Goal: Transaction & Acquisition: Purchase product/service

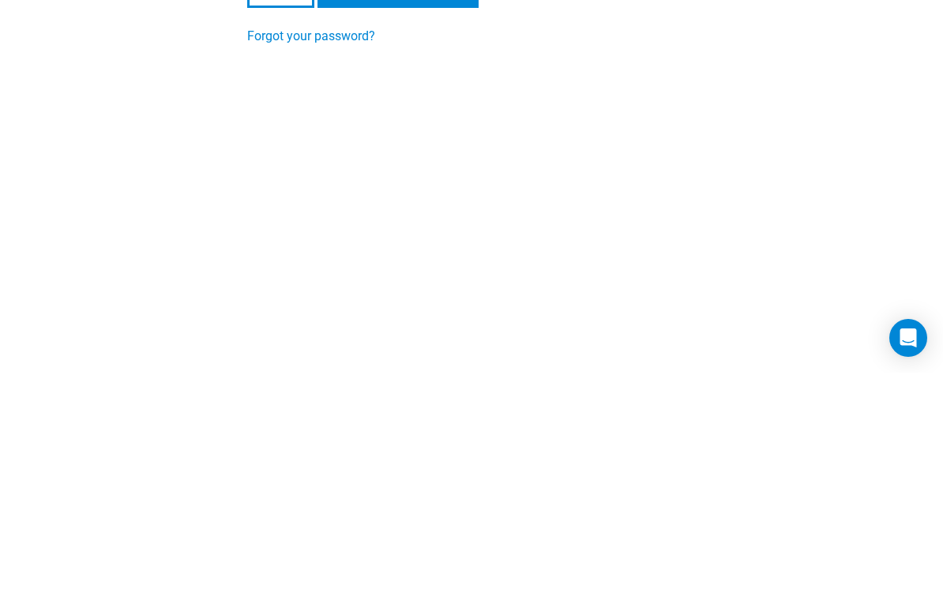
click at [281, 216] on input "Login" at bounding box center [280, 216] width 67 height 38
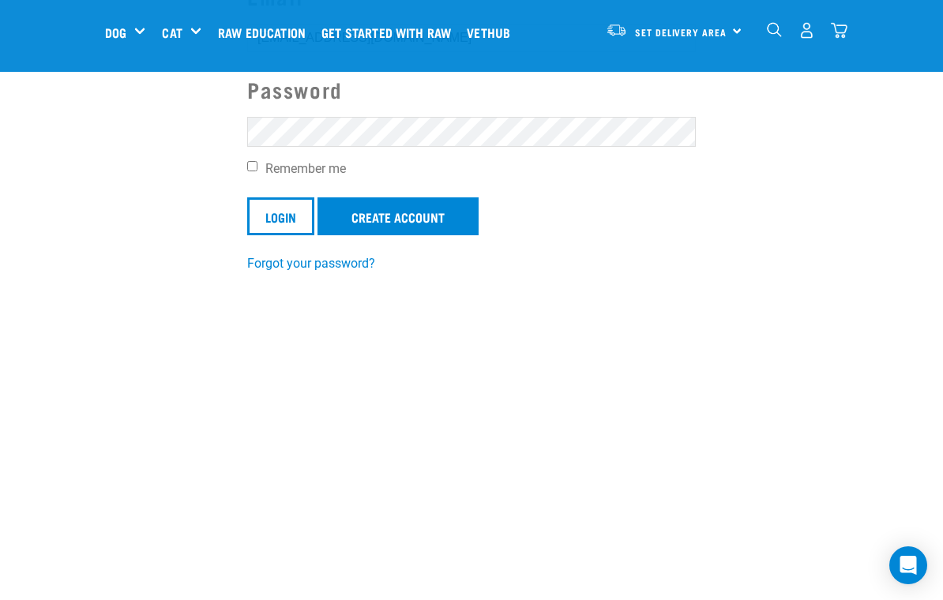
click at [286, 225] on input "Login" at bounding box center [280, 216] width 67 height 38
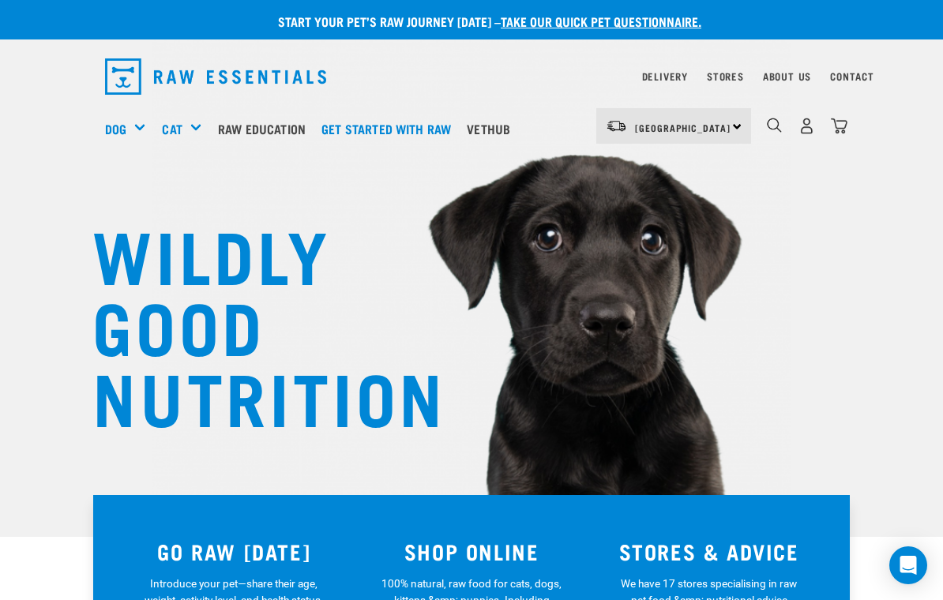
click at [683, 76] on link "Delivery" at bounding box center [665, 76] width 46 height 6
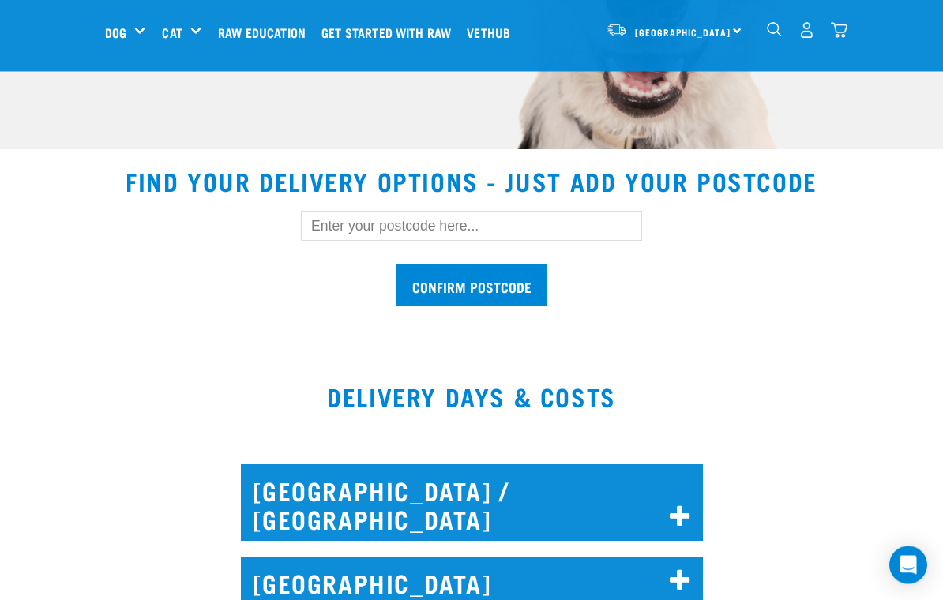
scroll to position [388, 0]
click at [661, 493] on h2 "NORTH AUCKLAND / WHANGAREI" at bounding box center [472, 503] width 462 height 77
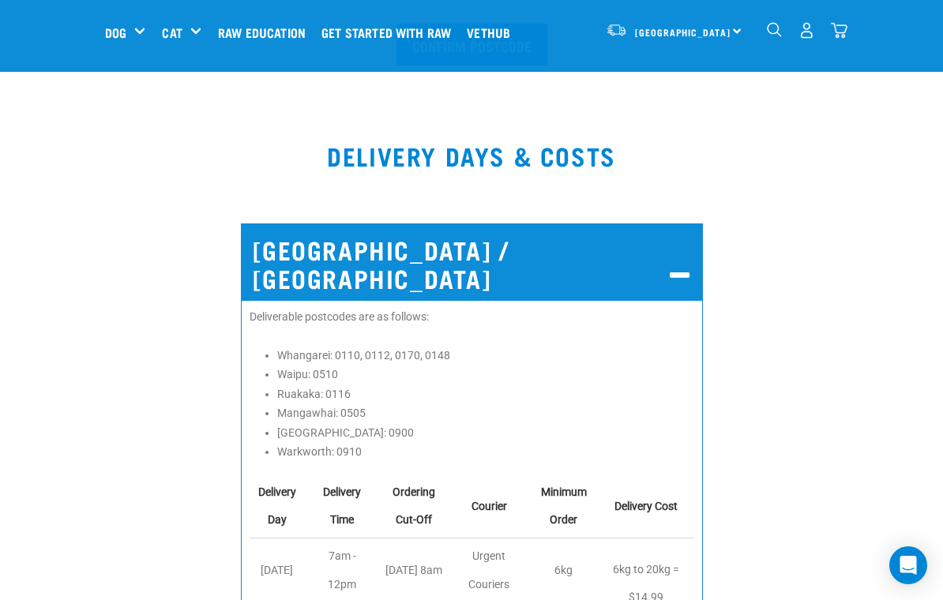
scroll to position [628, 0]
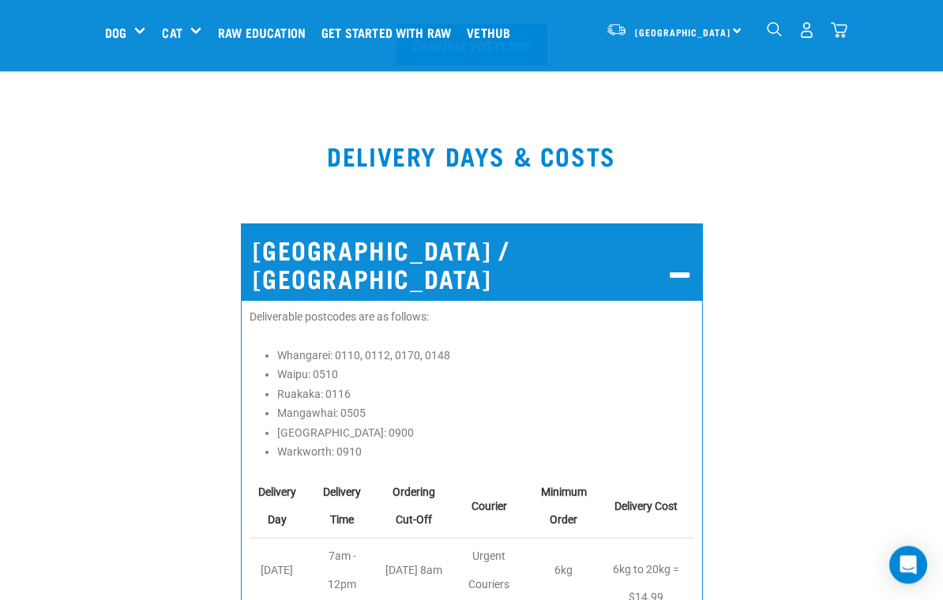
click at [803, 36] on img "dropdown navigation" at bounding box center [807, 30] width 17 height 17
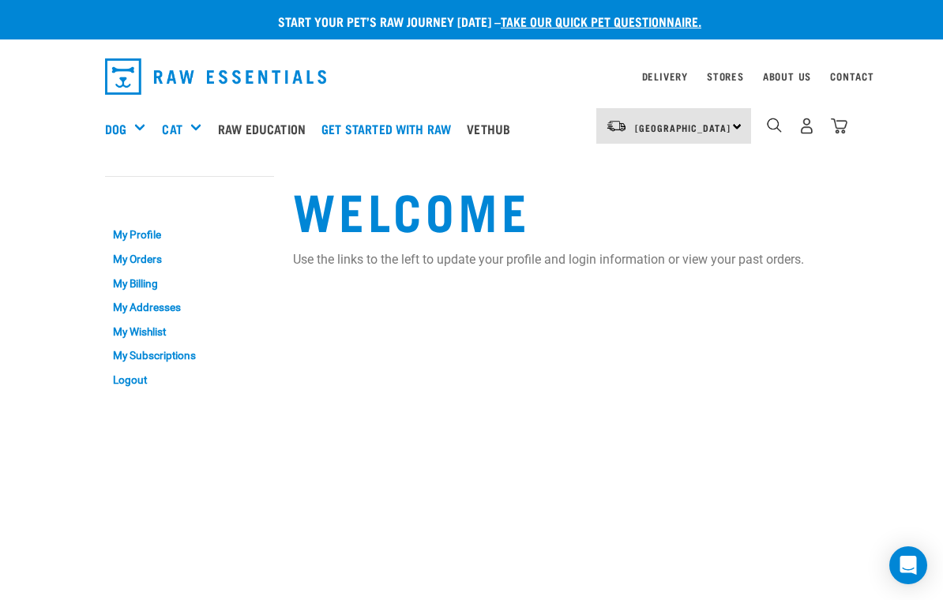
click at [141, 259] on link "My Orders" at bounding box center [189, 259] width 169 height 24
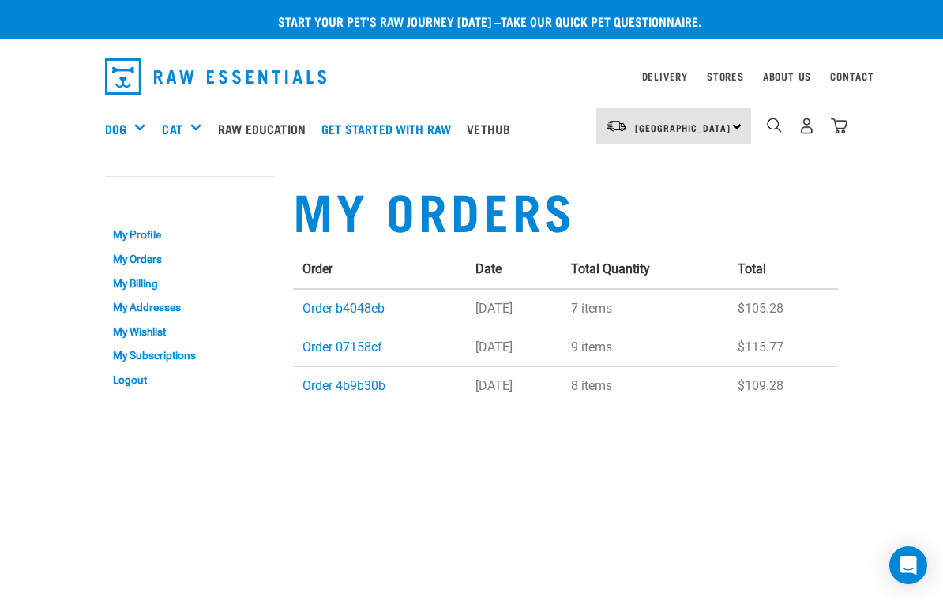
click at [328, 389] on link "Order 4b9b30b" at bounding box center [344, 385] width 83 height 15
click at [324, 302] on link "Order b4048eb" at bounding box center [344, 308] width 82 height 15
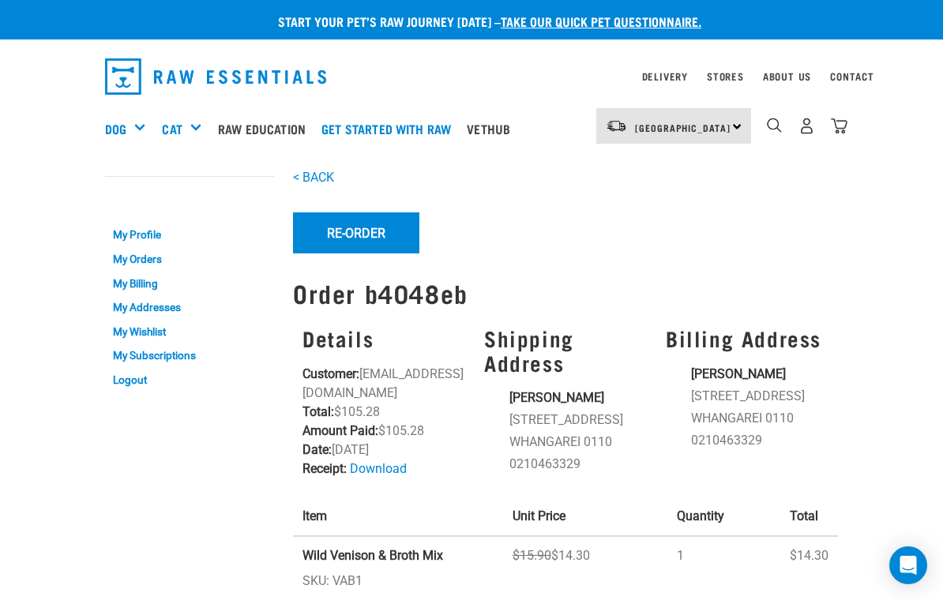
click at [348, 238] on button "Re-Order" at bounding box center [356, 233] width 126 height 41
click at [131, 260] on link "My Orders" at bounding box center [189, 259] width 169 height 24
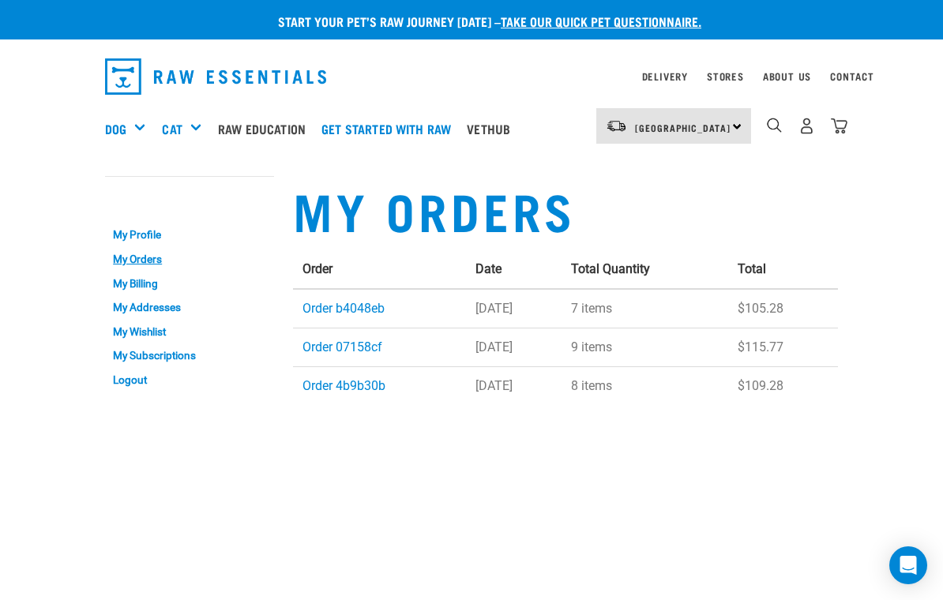
click at [325, 302] on link "Order b4048eb" at bounding box center [344, 308] width 82 height 15
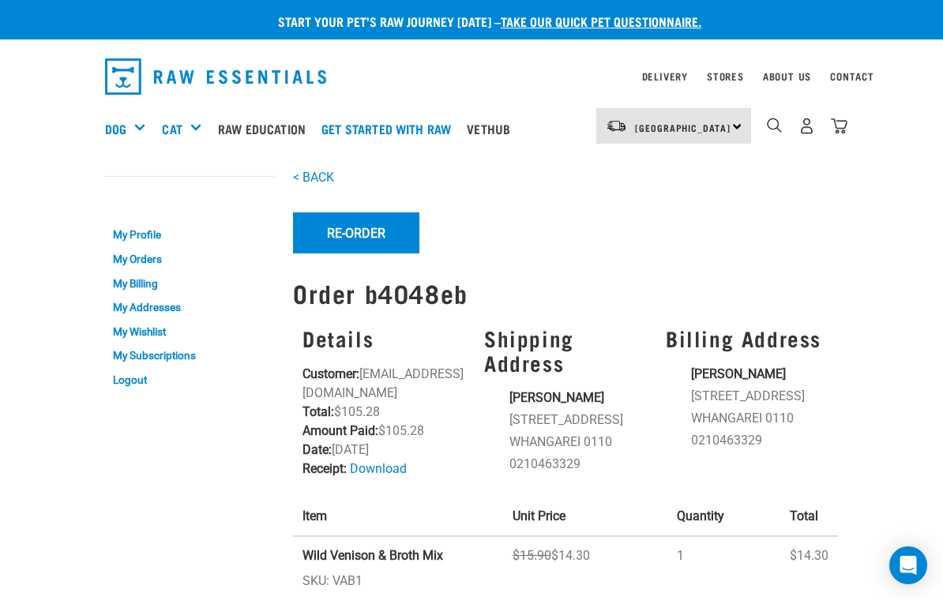
click at [366, 237] on button "Re-Order" at bounding box center [356, 233] width 126 height 41
click at [0, 0] on h5 "Shop All Dog" at bounding box center [0, 0] width 0 height 0
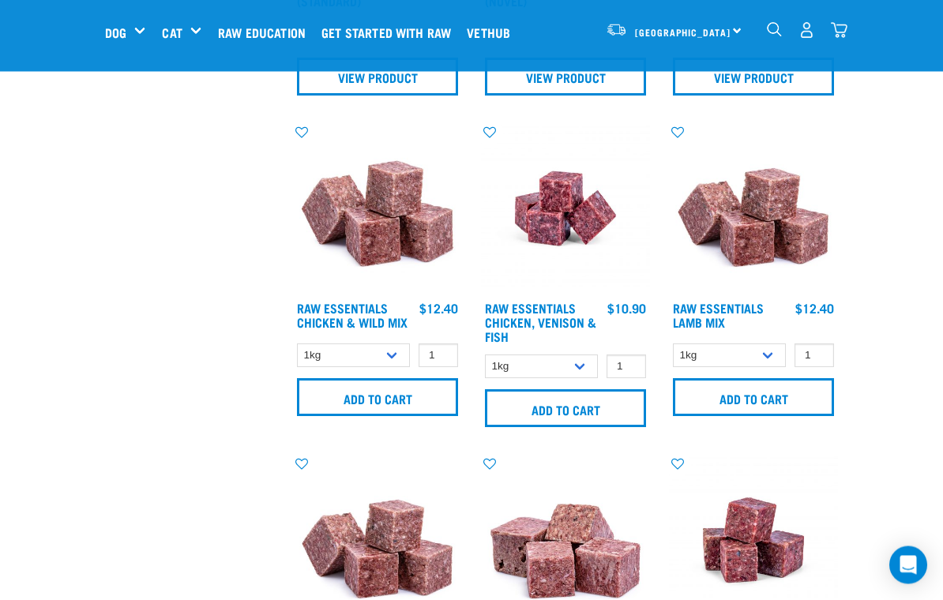
scroll to position [633, 0]
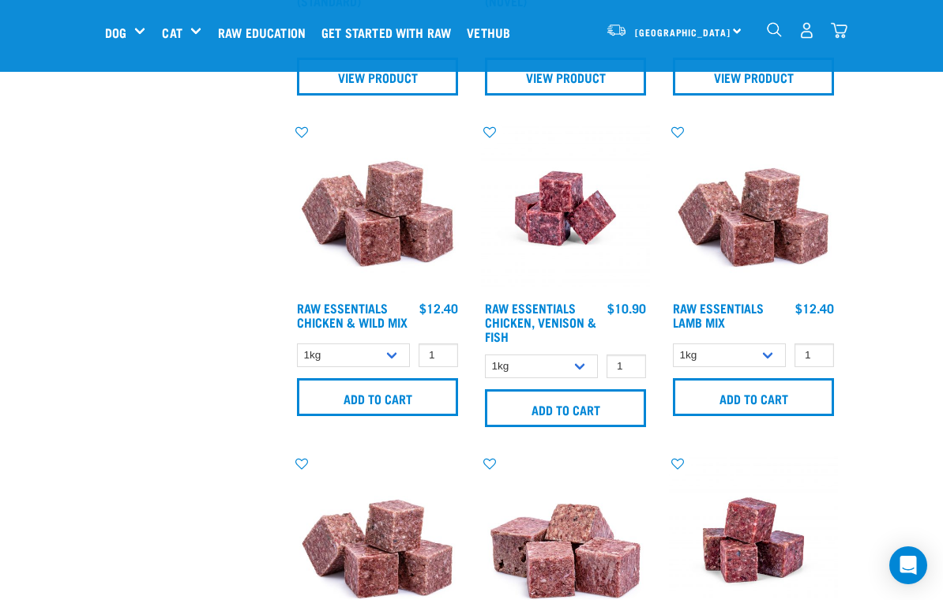
click at [602, 410] on input "Add to cart" at bounding box center [565, 408] width 161 height 38
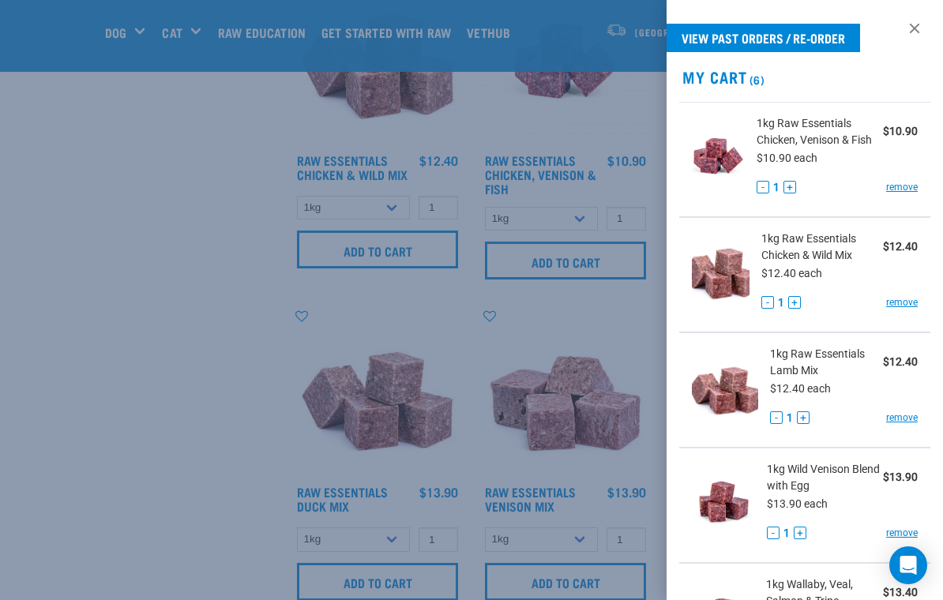
scroll to position [784, 0]
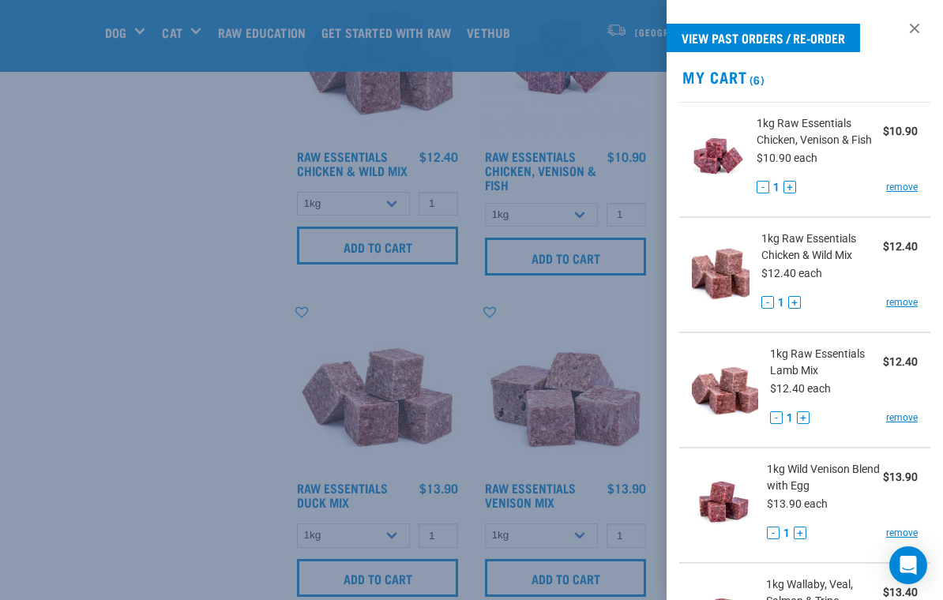
click at [909, 21] on link at bounding box center [914, 28] width 25 height 25
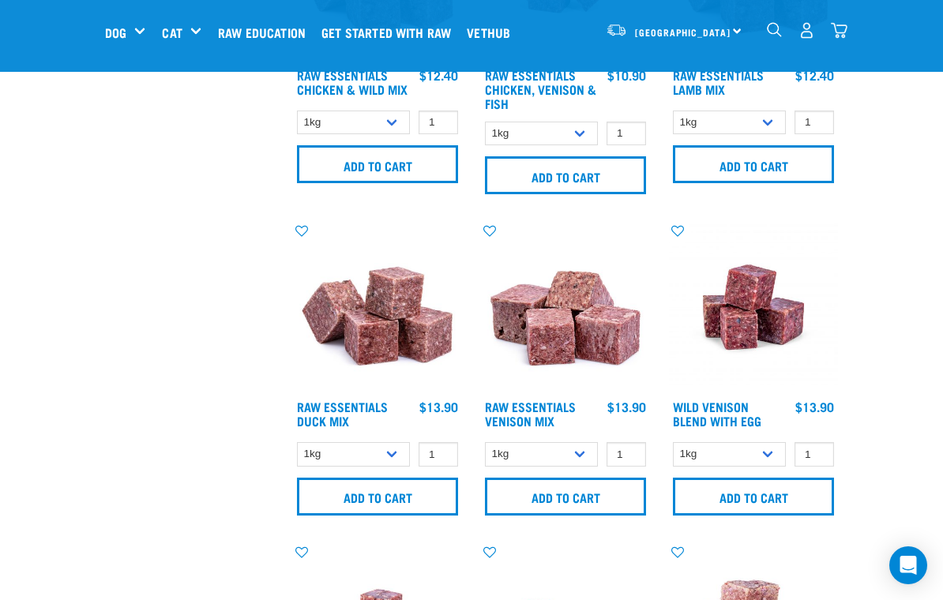
scroll to position [867, 0]
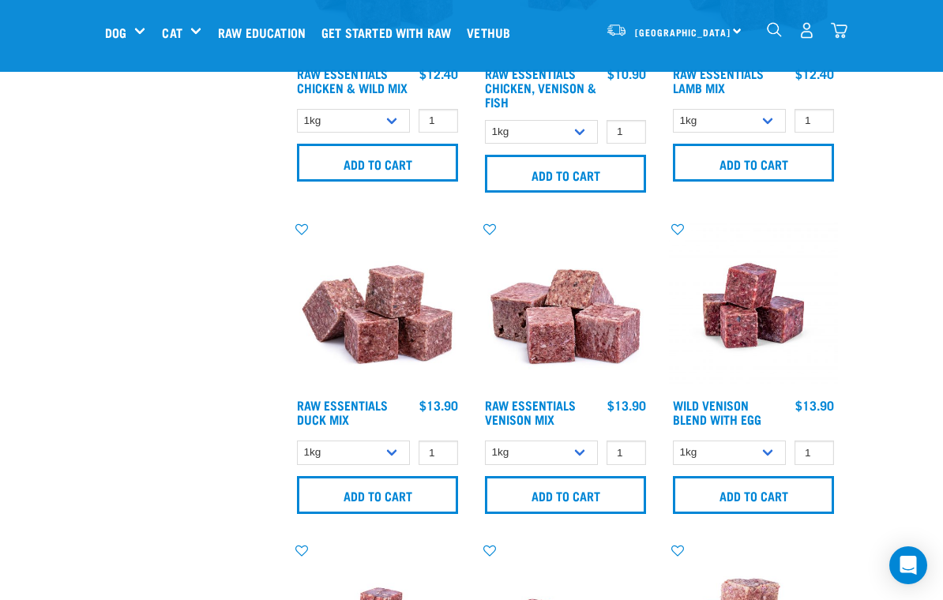
click at [783, 500] on input "Add to cart" at bounding box center [753, 495] width 161 height 38
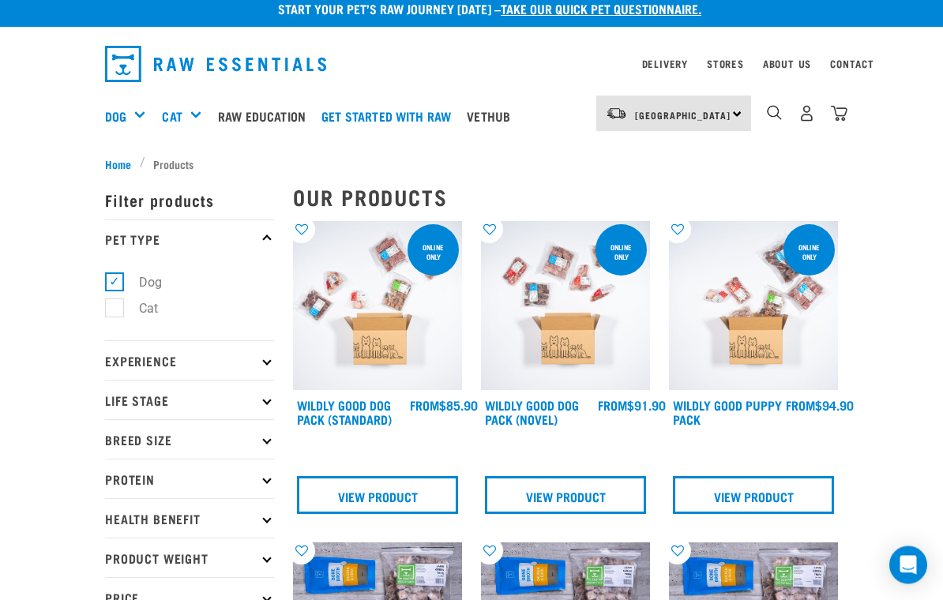
scroll to position [0, 0]
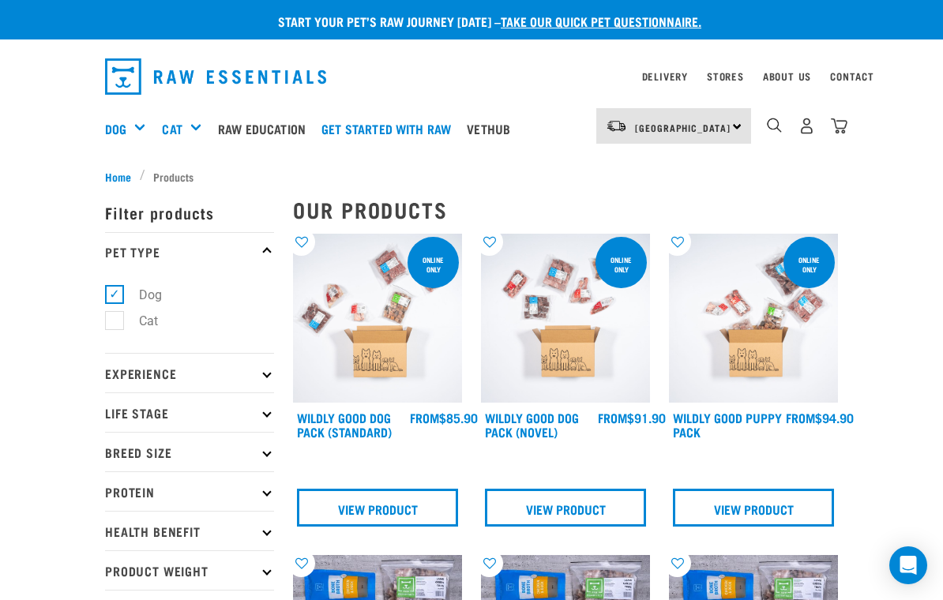
click at [844, 126] on img "dropdown navigation" at bounding box center [839, 126] width 17 height 17
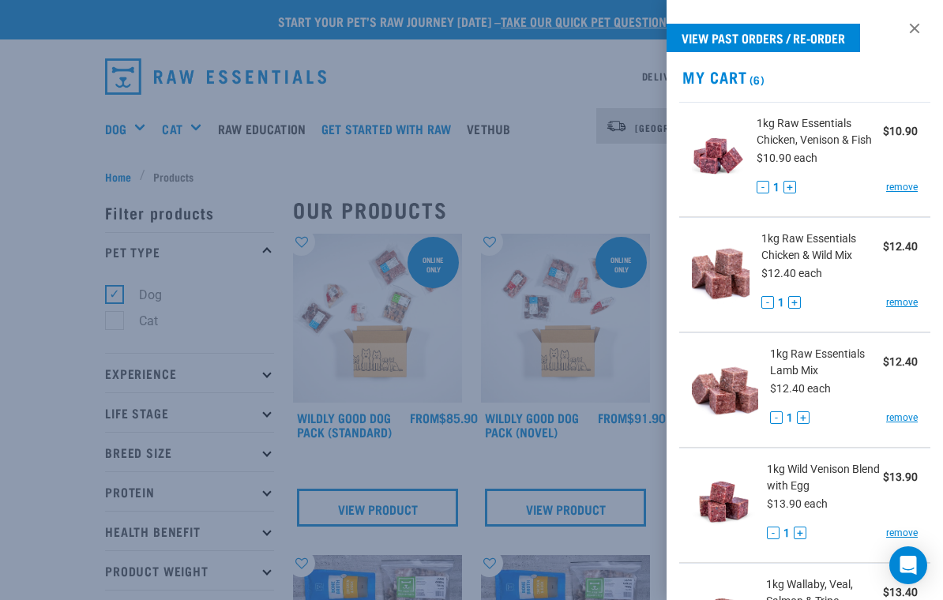
click at [916, 30] on link at bounding box center [914, 28] width 25 height 25
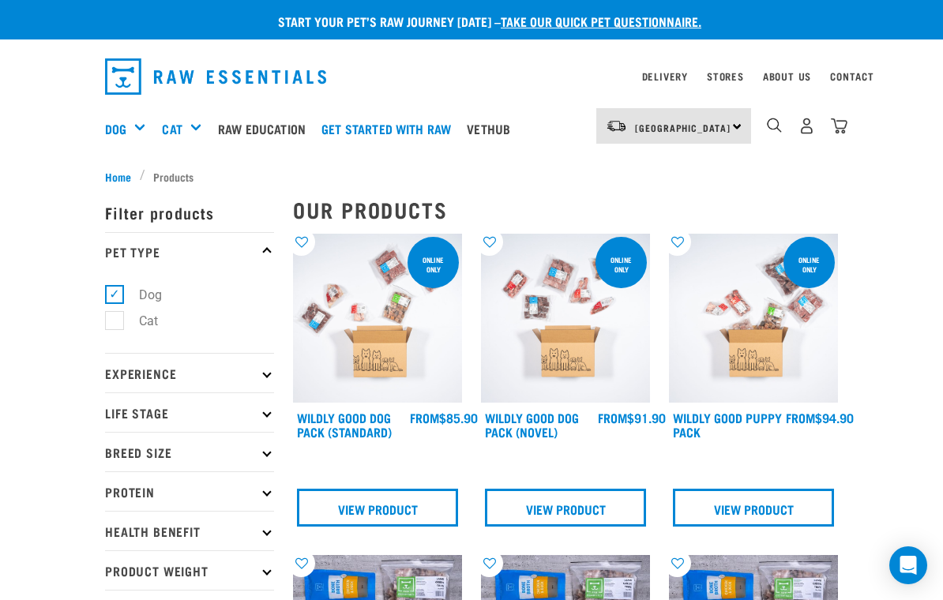
click at [840, 131] on img "dropdown navigation" at bounding box center [839, 126] width 17 height 17
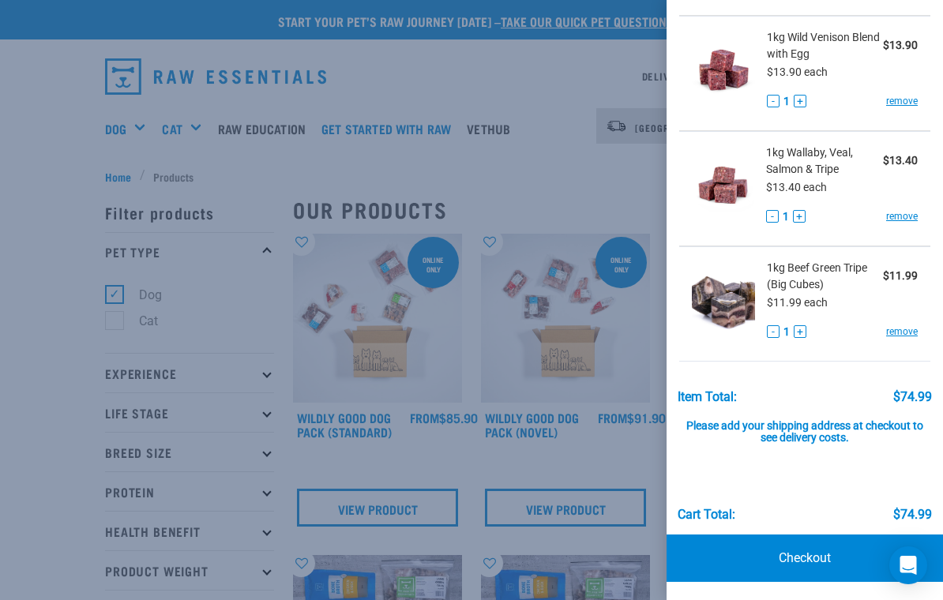
scroll to position [431, 0]
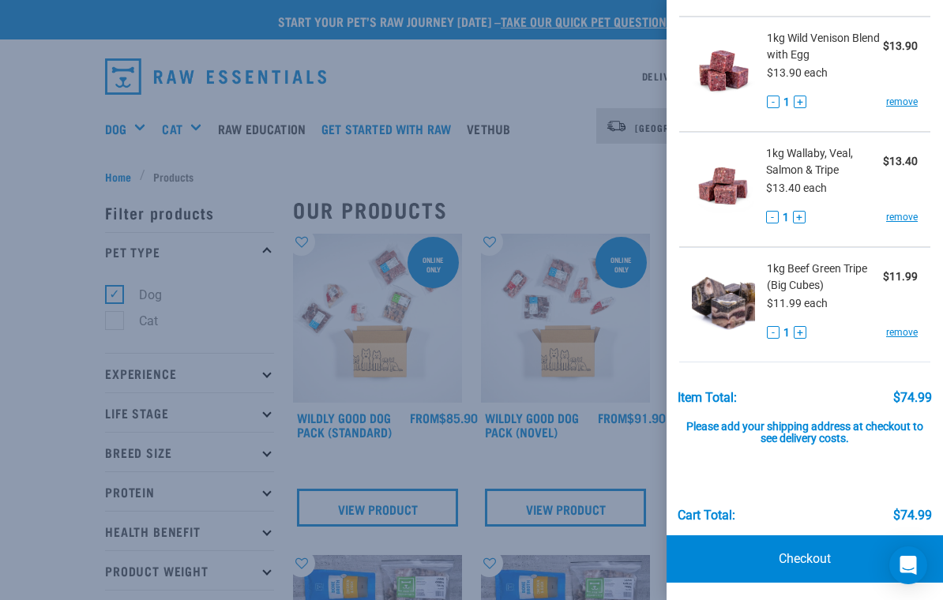
click at [735, 512] on div "Cart total:" at bounding box center [707, 516] width 58 height 14
click at [861, 422] on div "Please add your shipping address at checkout to see delivery costs." at bounding box center [805, 425] width 255 height 41
click at [596, 450] on div at bounding box center [471, 300] width 943 height 600
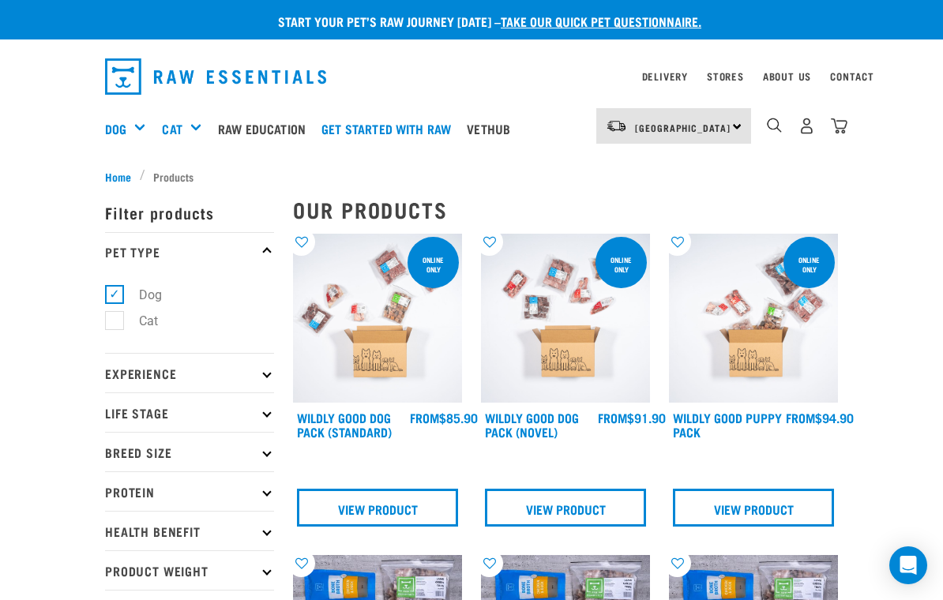
click at [841, 126] on img "dropdown navigation" at bounding box center [839, 126] width 17 height 17
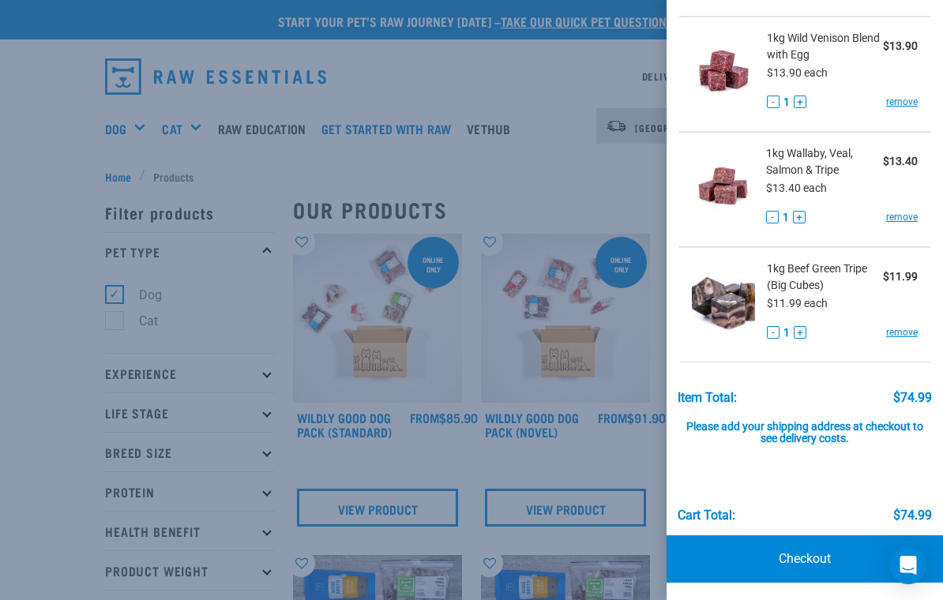
click at [920, 515] on div "$74.99" at bounding box center [912, 516] width 39 height 14
click at [818, 565] on link "Checkout" at bounding box center [805, 559] width 276 height 47
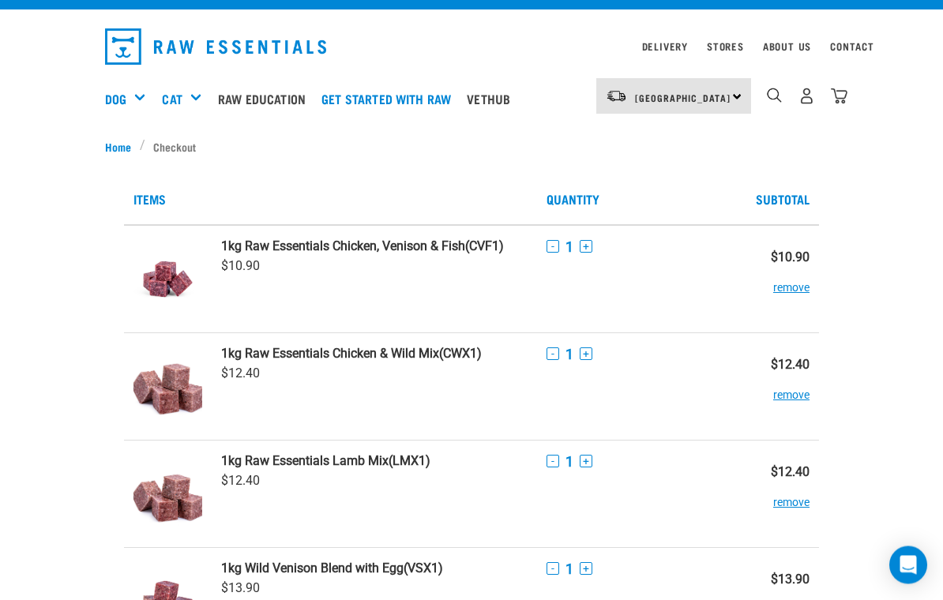
scroll to position [30, 0]
click at [108, 141] on link "Home" at bounding box center [122, 146] width 35 height 17
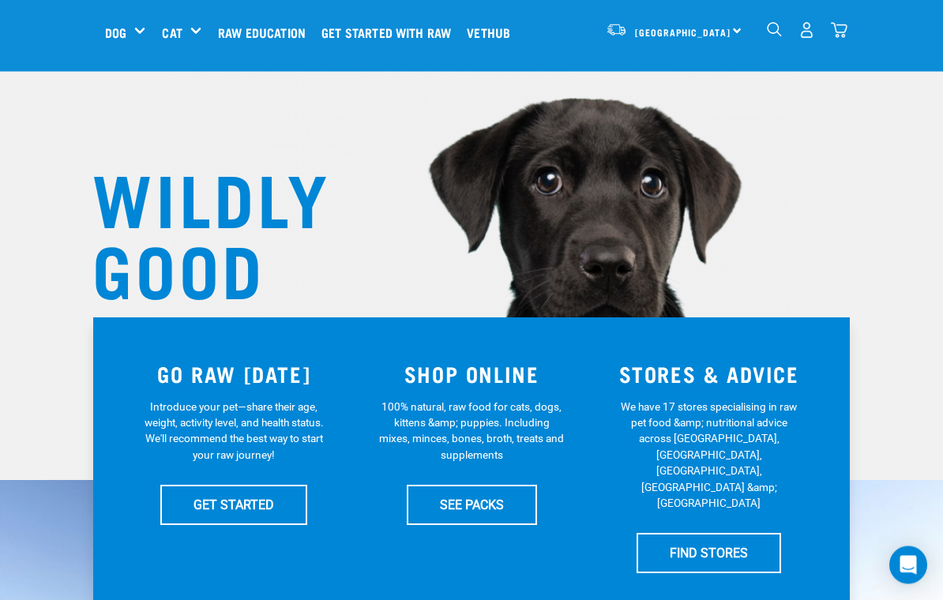
scroll to position [47, 0]
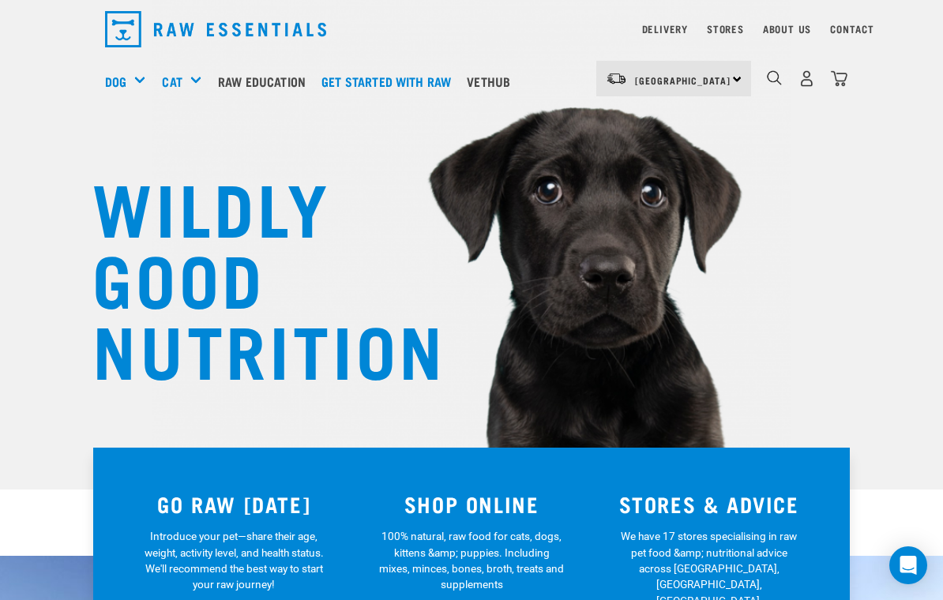
click at [0, 0] on div "Bones" at bounding box center [0, 0] width 0 height 0
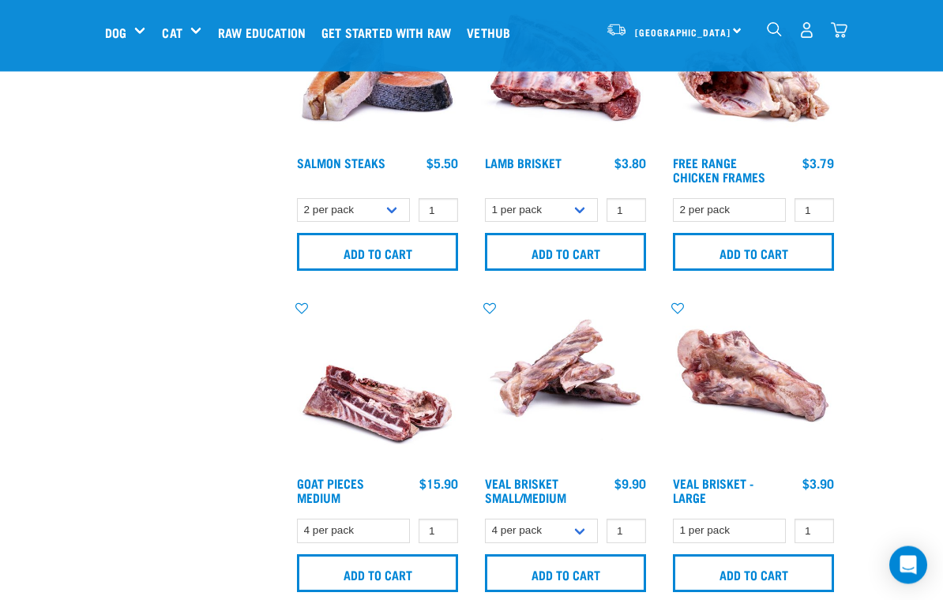
scroll to position [777, 0]
click at [600, 579] on input "Add to cart" at bounding box center [565, 574] width 161 height 38
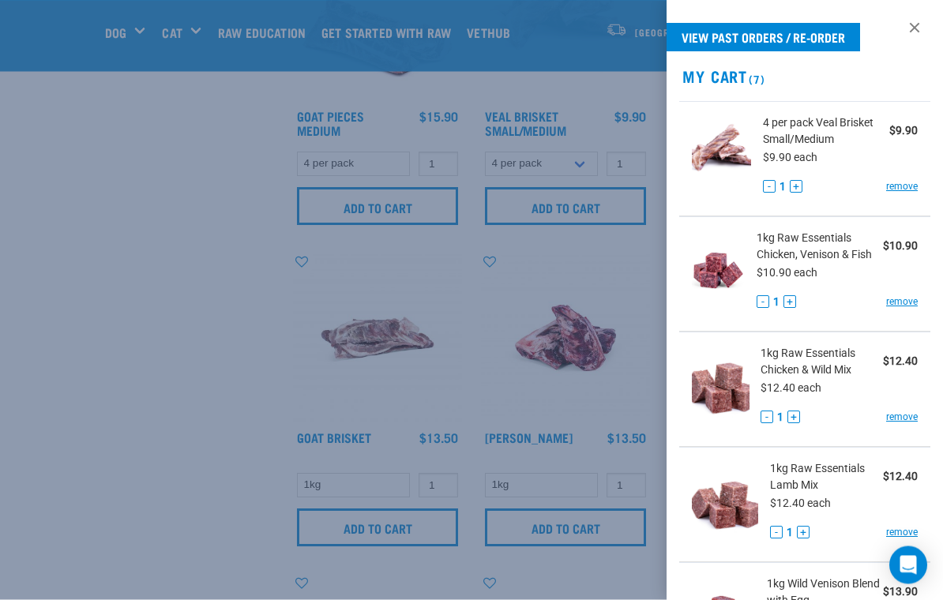
scroll to position [1145, 0]
click at [913, 40] on link at bounding box center [914, 28] width 25 height 25
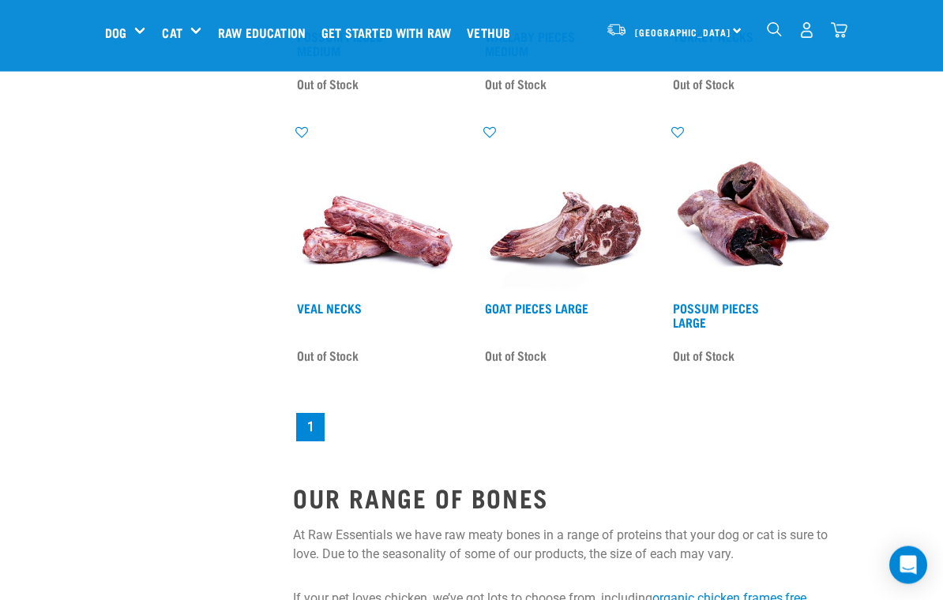
scroll to position [2191, 0]
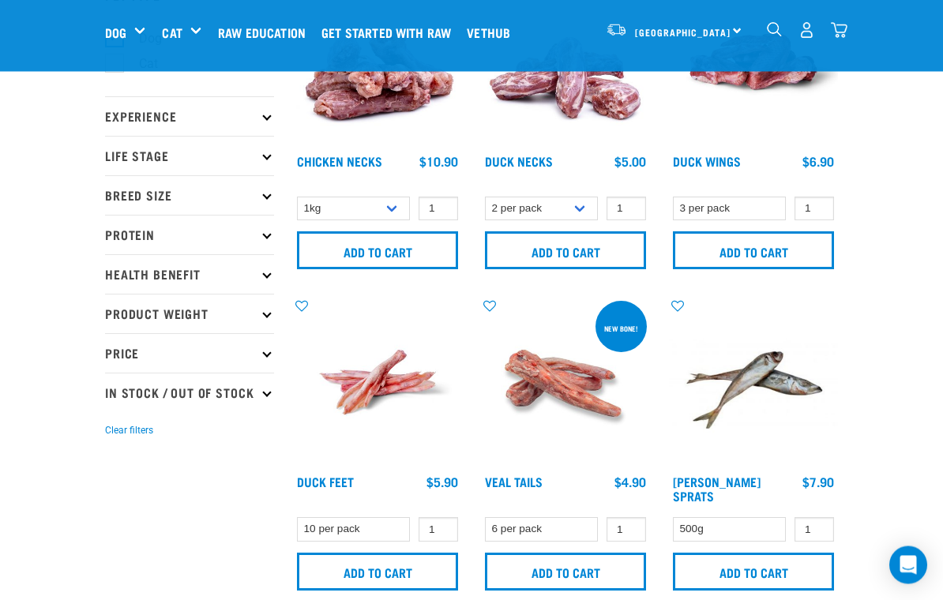
click at [840, 36] on img "dropdown navigation" at bounding box center [839, 30] width 17 height 17
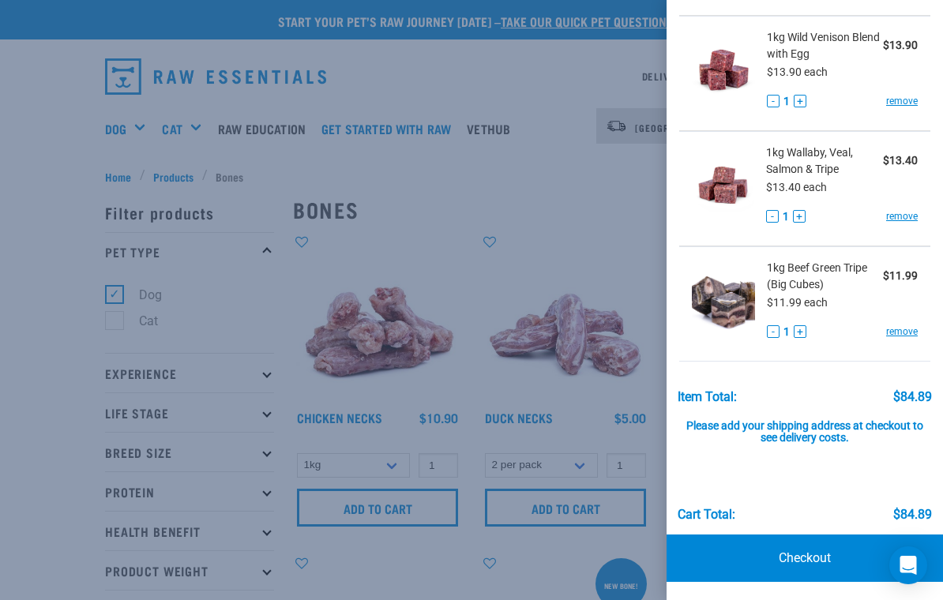
scroll to position [547, 0]
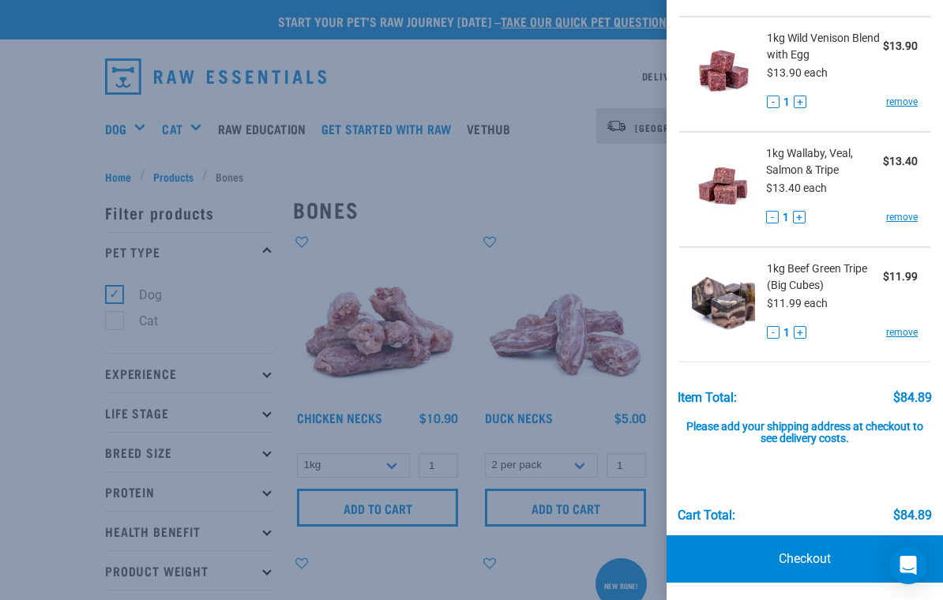
click at [835, 553] on link "Checkout" at bounding box center [805, 559] width 276 height 47
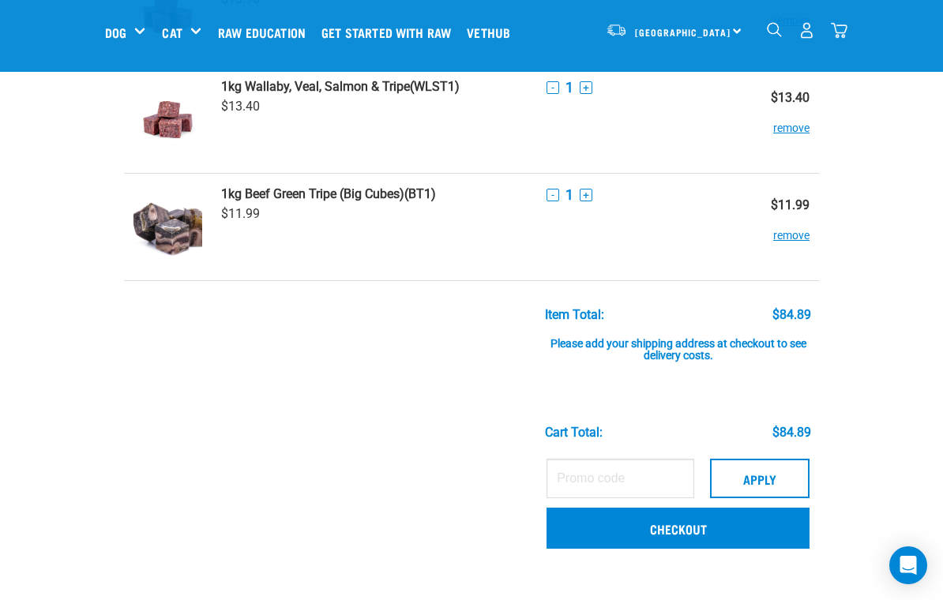
scroll to position [619, 0]
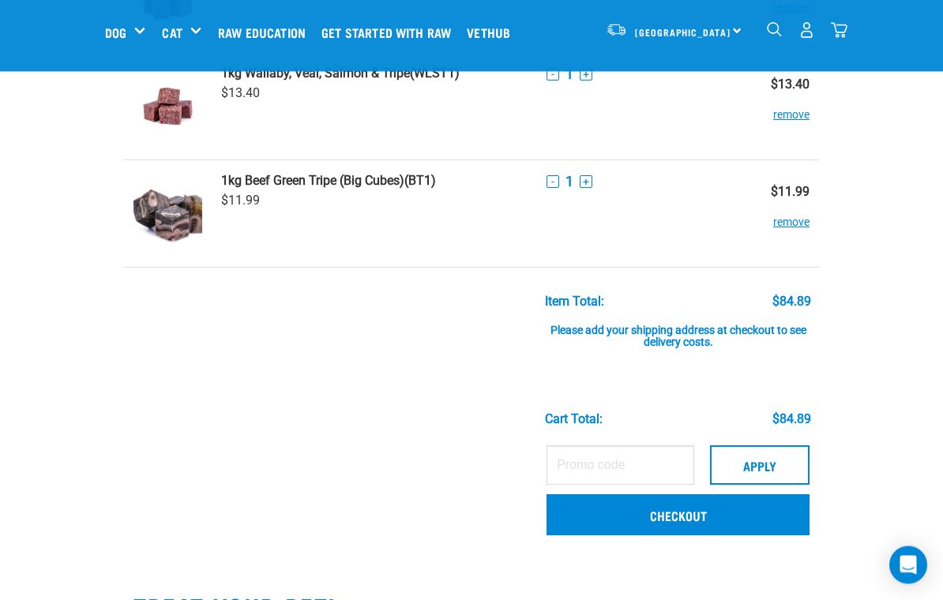
click at [724, 517] on link "Checkout" at bounding box center [678, 515] width 263 height 41
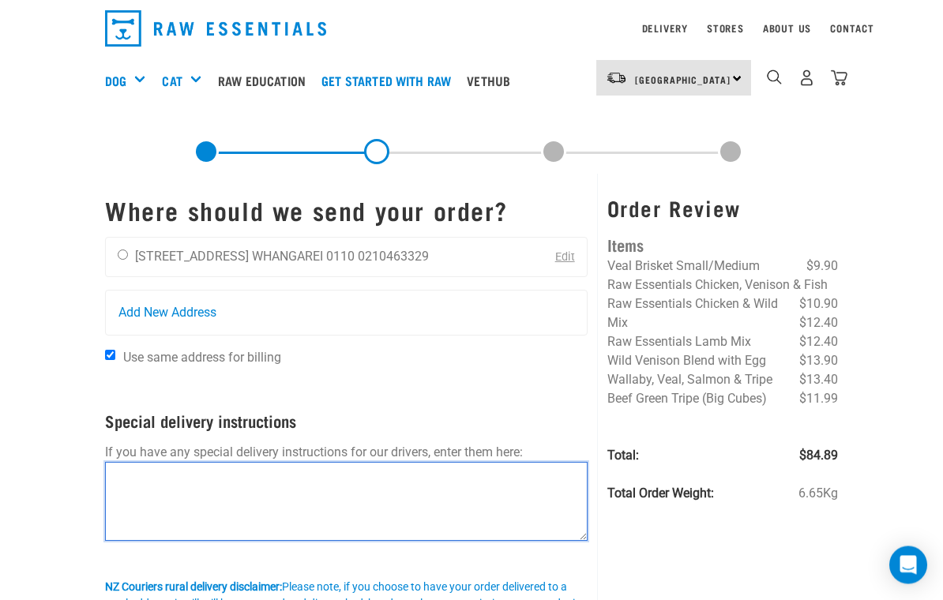
click at [153, 487] on textarea at bounding box center [346, 502] width 483 height 79
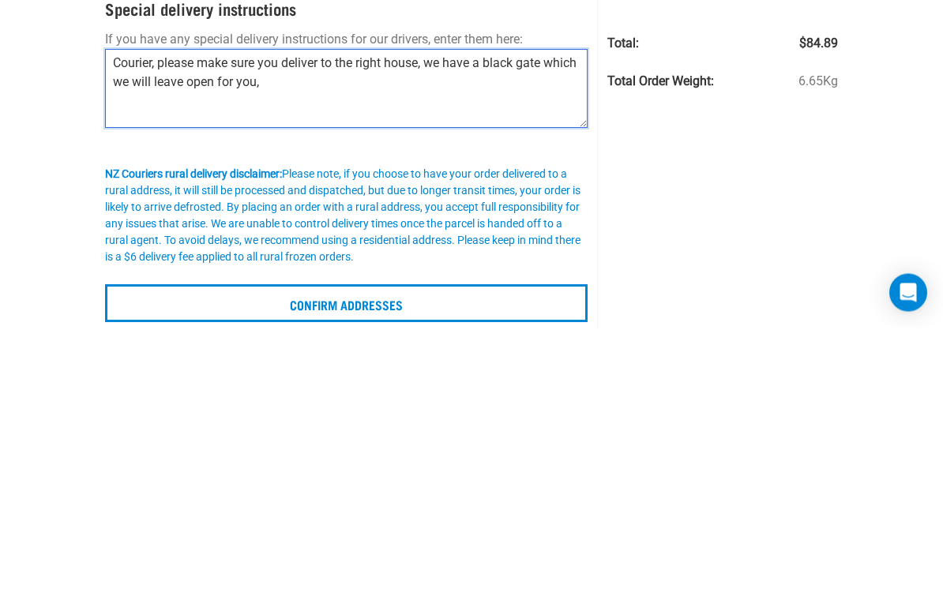
click at [431, 322] on textarea "Courier, please make sure you deliver to the right house, we have a black gate …" at bounding box center [346, 361] width 483 height 79
click at [451, 322] on textarea "Courier, please make sure you deliver to the right house, [STREET_ADDRESS], we …" at bounding box center [346, 361] width 483 height 79
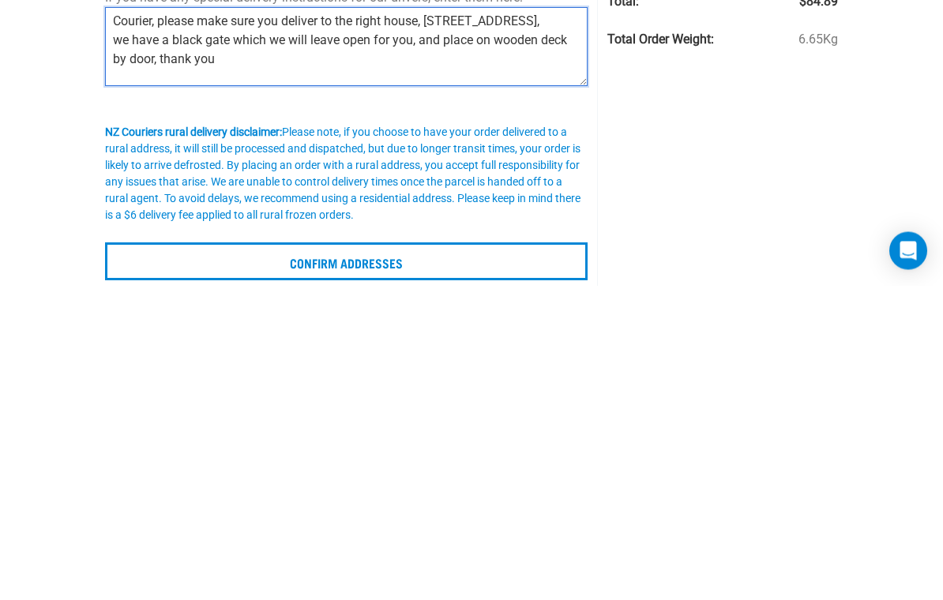
click at [236, 322] on textarea "Courier, please make sure you deliver to the right house, [STREET_ADDRESS], we …" at bounding box center [346, 361] width 483 height 79
click at [400, 322] on textarea "Courier, please make sure you deliver to the right house, 38 Whangarei road, we…" at bounding box center [346, 361] width 483 height 79
click at [244, 322] on textarea "Courier, please make sure you deliver to the right house, 38 Whangarei road, we…" at bounding box center [346, 361] width 483 height 79
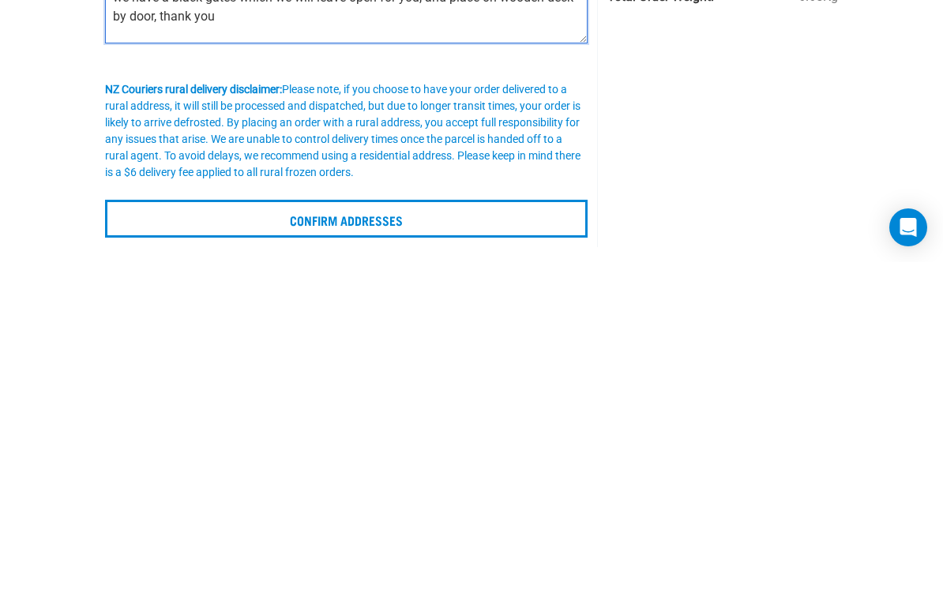
scroll to position [100, 0]
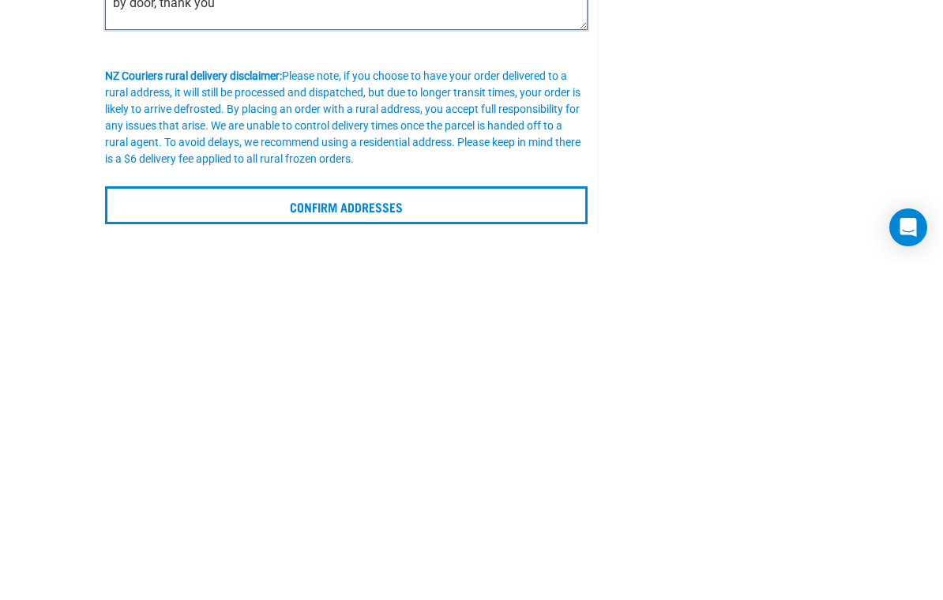
type textarea "Courier, please make sure you deliver to the right house, 38 Whangarei road, we…"
click at [193, 525] on input "Confirm addresses" at bounding box center [346, 544] width 483 height 38
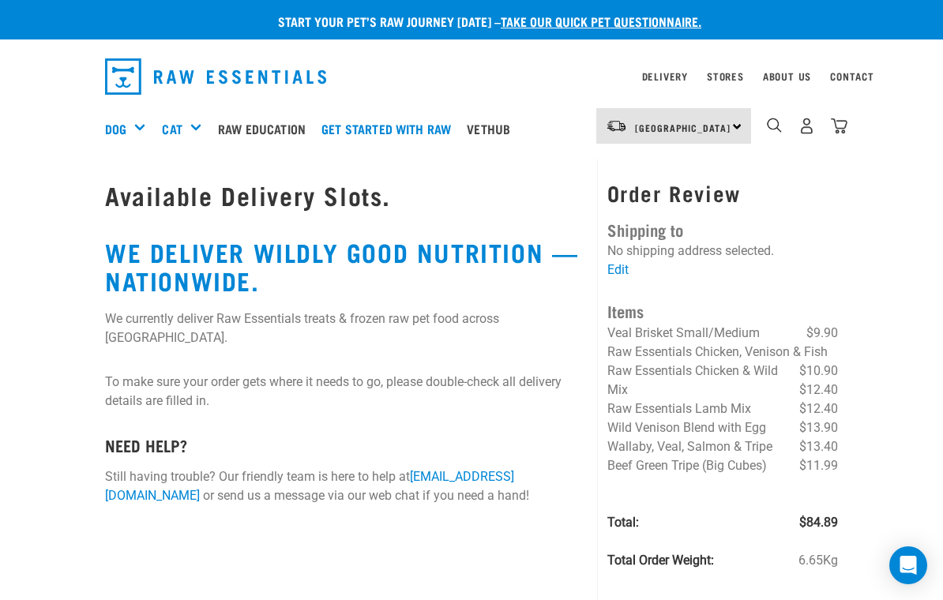
click at [845, 134] on img "dropdown navigation" at bounding box center [839, 126] width 17 height 17
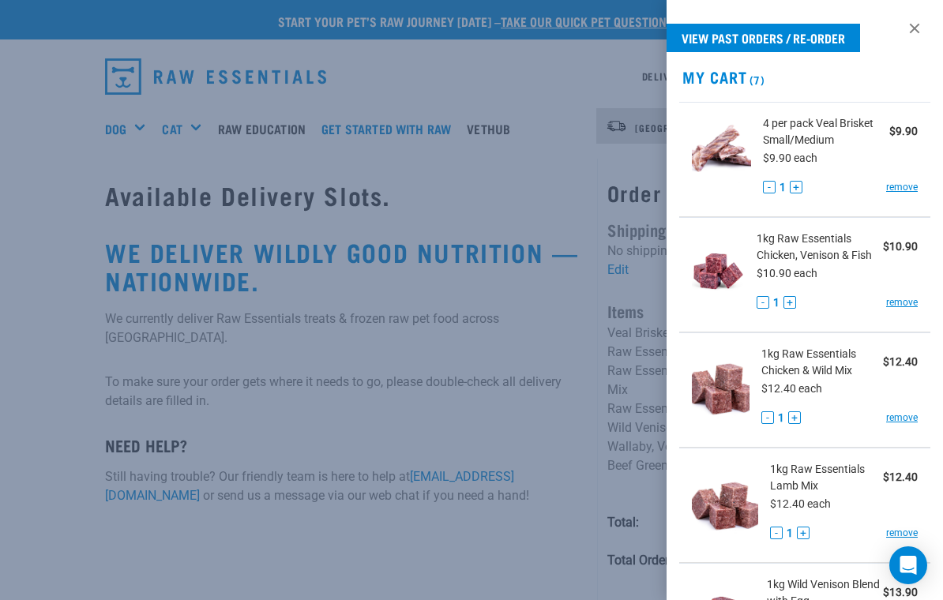
click at [138, 431] on div at bounding box center [471, 300] width 943 height 600
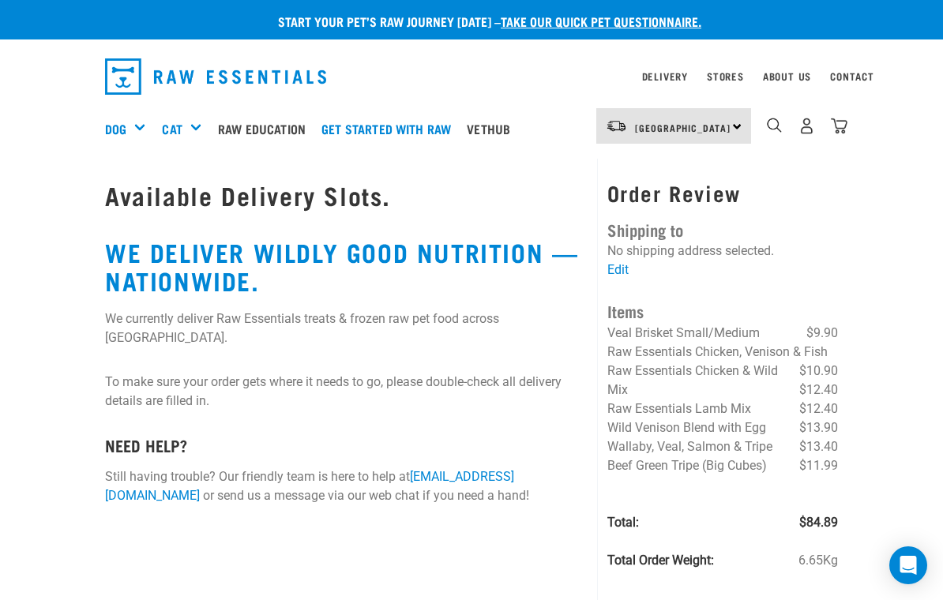
click at [628, 267] on link "Edit" at bounding box center [618, 269] width 21 height 15
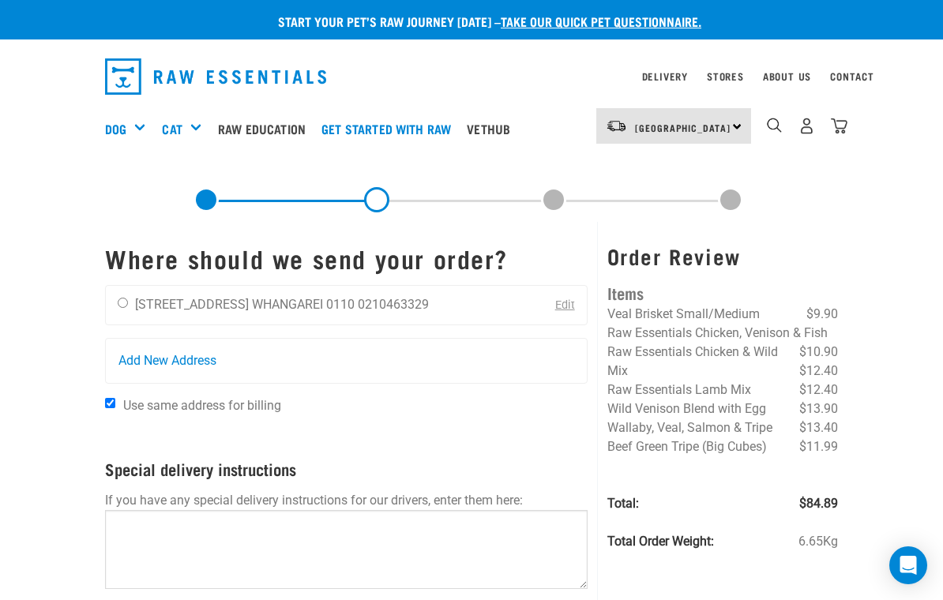
click at [126, 304] on input "radio" at bounding box center [123, 303] width 10 height 10
radio input "true"
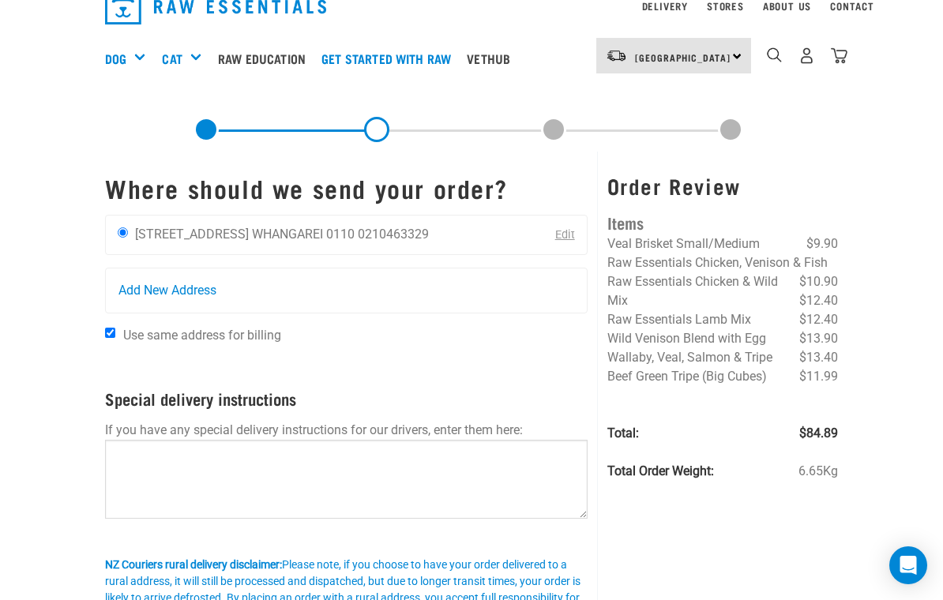
scroll to position [85, 0]
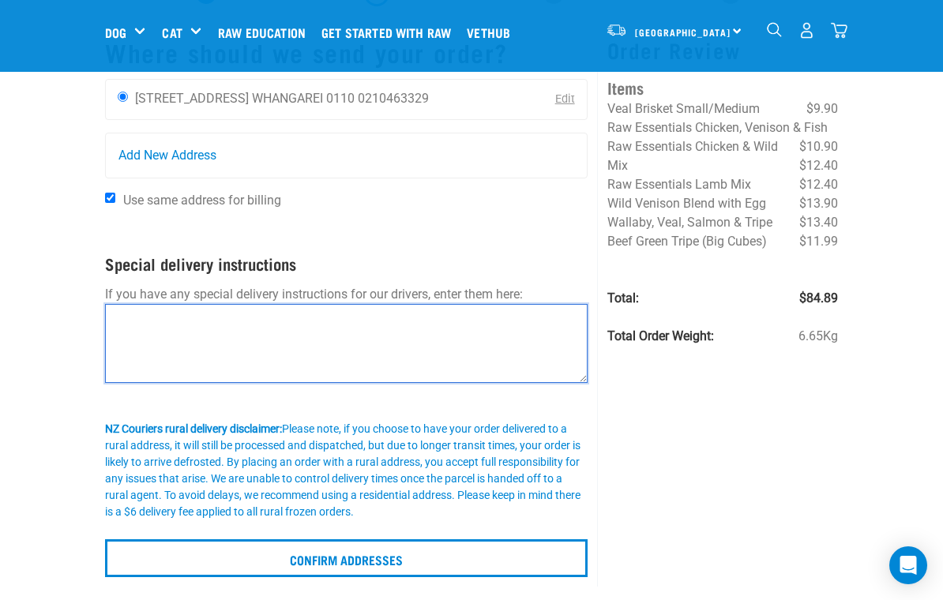
click at [151, 344] on textarea at bounding box center [346, 343] width 483 height 79
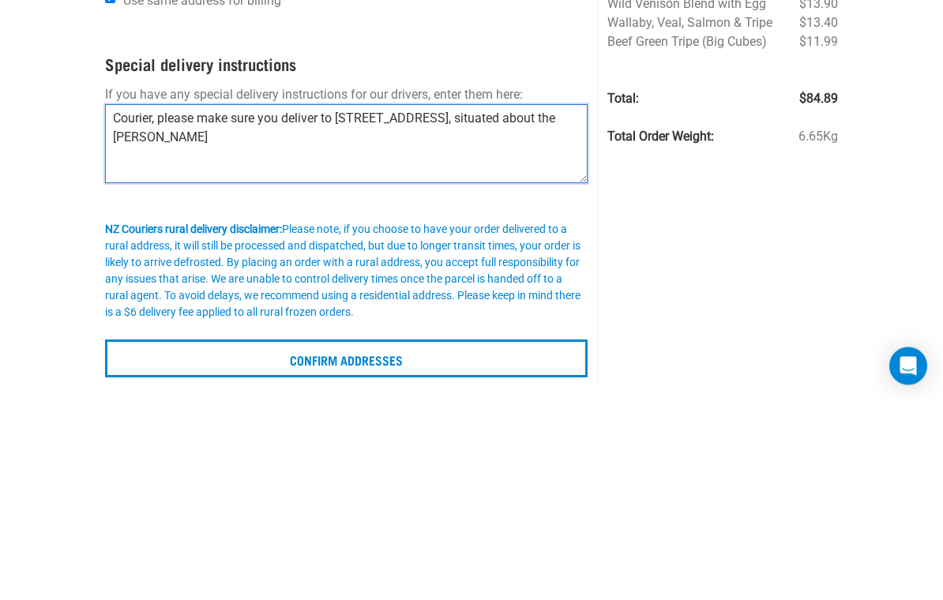
click at [579, 304] on textarea "Courier, please make sure you deliver to 38 Whangarei Heads road, situated abou…" at bounding box center [346, 343] width 483 height 79
click at [574, 304] on textarea "Courier, please make sure you deliver to 38 Whangarei Heads road, situated abou…" at bounding box center [346, 343] width 483 height 79
click at [175, 304] on textarea "Courier, please make sure you deliver to 38 Whangarei Heads road, situated afer…" at bounding box center [346, 343] width 483 height 79
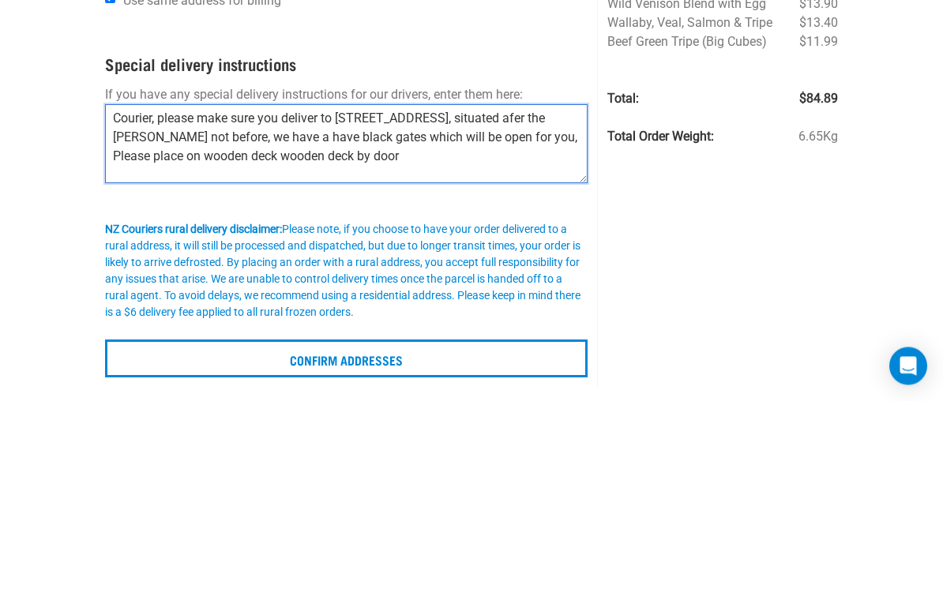
click at [561, 304] on textarea "Courier, please make sure you deliver to 38 Whangarei Heads road, situated afer…" at bounding box center [346, 343] width 483 height 79
click at [551, 304] on textarea "Courier, please make sure you deliver to 38 Whangarei Heads road, situated afer…" at bounding box center [346, 343] width 483 height 79
click at [412, 304] on textarea "Courier, please make sure you deliver to 38 Whangarei Heads road, situated afte…" at bounding box center [346, 343] width 483 height 79
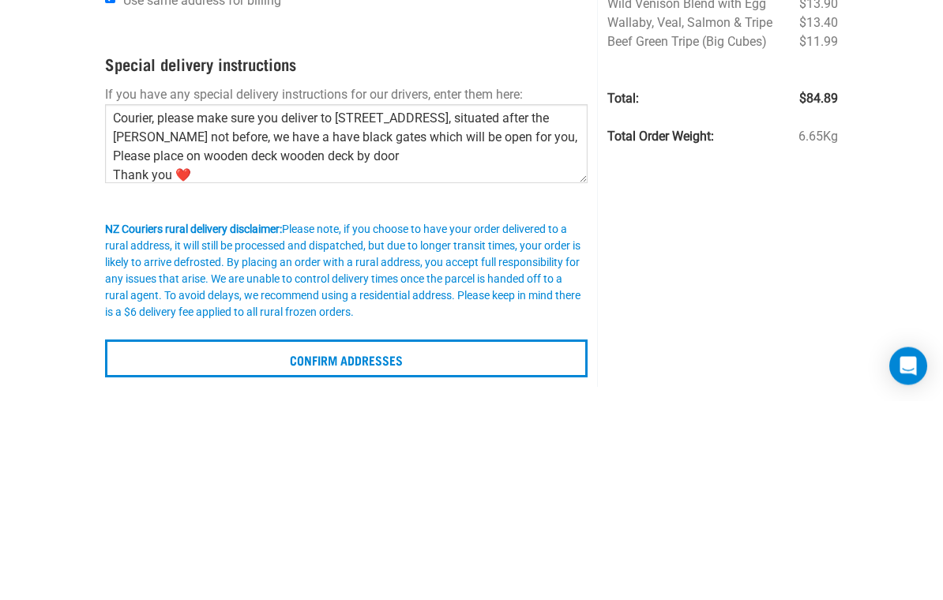
click at [816, 250] on div "Order Review Items Veal Brisket Small/Medium $9.90 Raw Essentials Chicken, Veni…" at bounding box center [722, 301] width 250 height 571
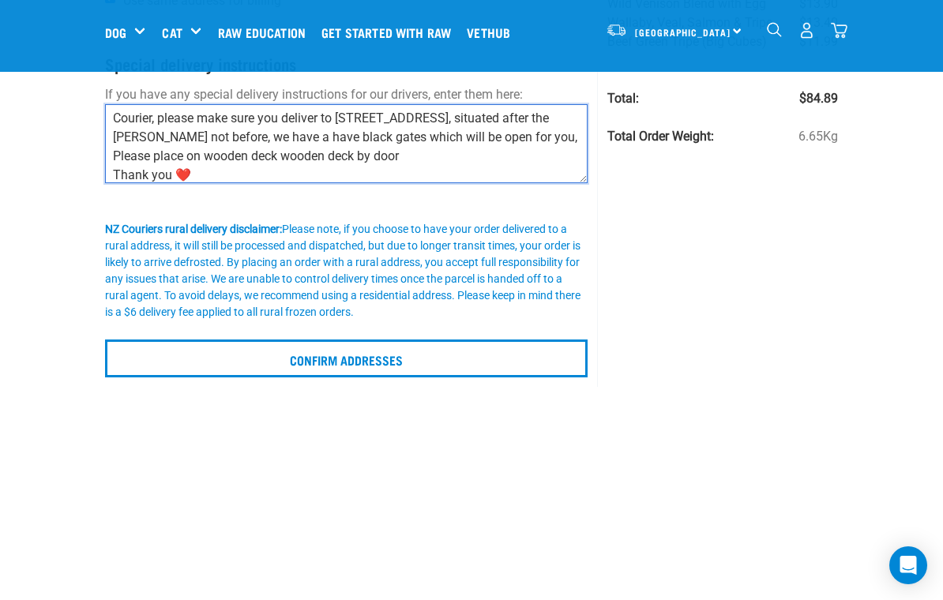
click at [224, 131] on textarea "Courier, please make sure you deliver to 38 Whangarei Heads road, situated afte…" at bounding box center [346, 143] width 483 height 79
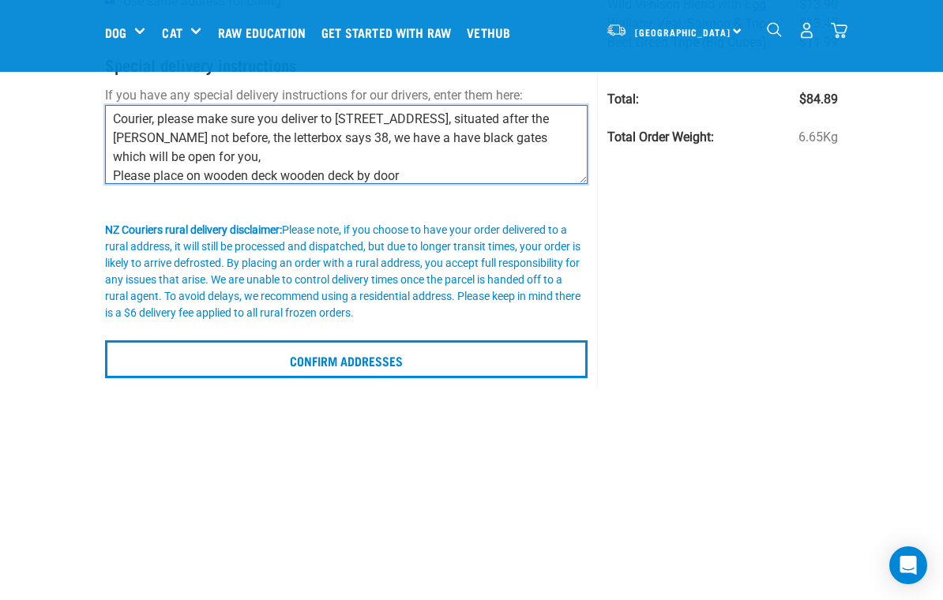
click at [236, 134] on textarea "Courier, please make sure you deliver to 38 Whangarei Heads road, situated afte…" at bounding box center [346, 144] width 483 height 79
click at [347, 138] on textarea "Courier, please make sure you deliver to 38 Whangarei Heads road, situated afte…" at bounding box center [346, 144] width 483 height 79
click at [421, 138] on textarea "Courier, please make sure you deliver to 38 Whangarei Heads road, situated afte…" at bounding box center [346, 144] width 483 height 79
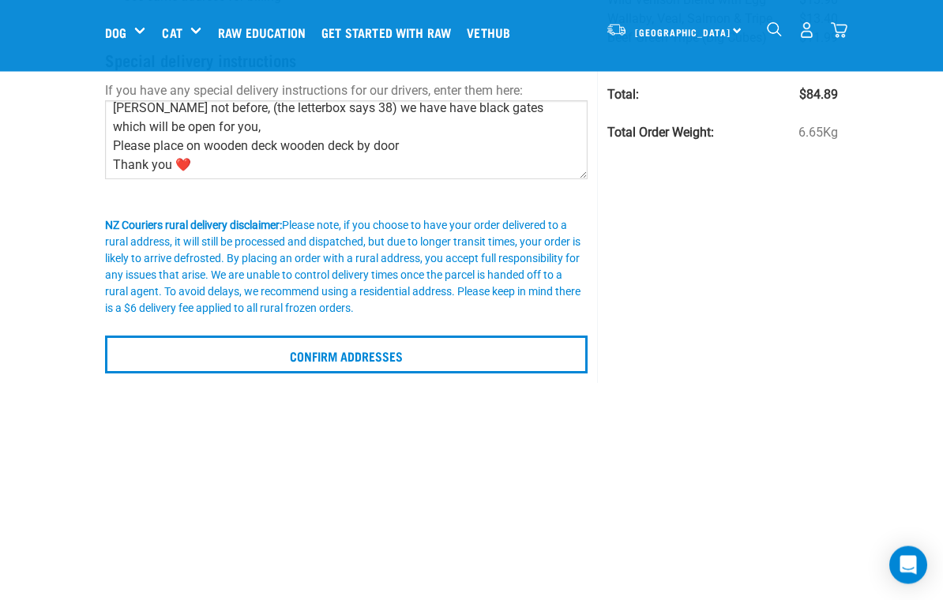
scroll to position [292, 0]
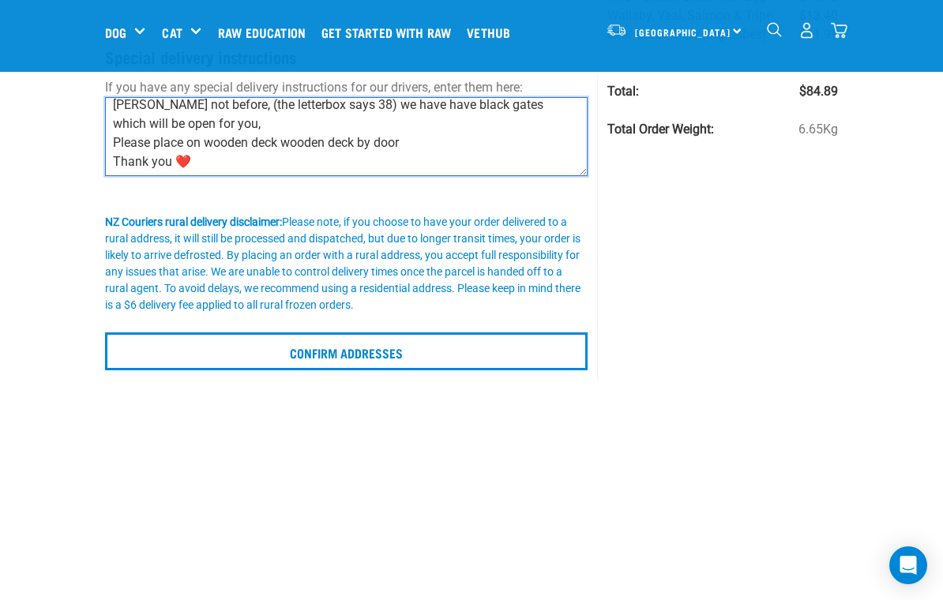
type textarea "Courier, please make sure you deliver to 38 Whangarei Heads road, situated afte…"
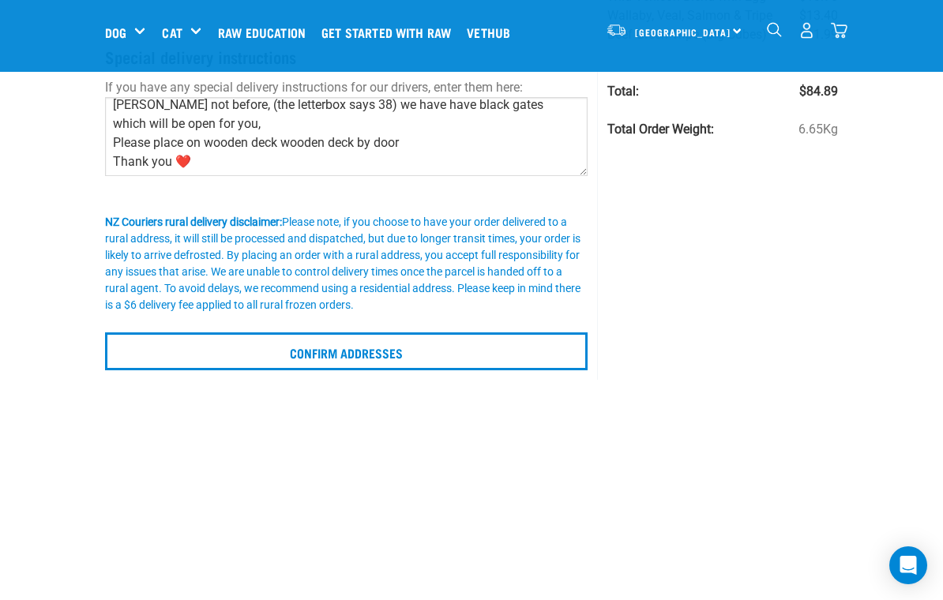
click at [193, 354] on input "Confirm addresses" at bounding box center [346, 352] width 483 height 38
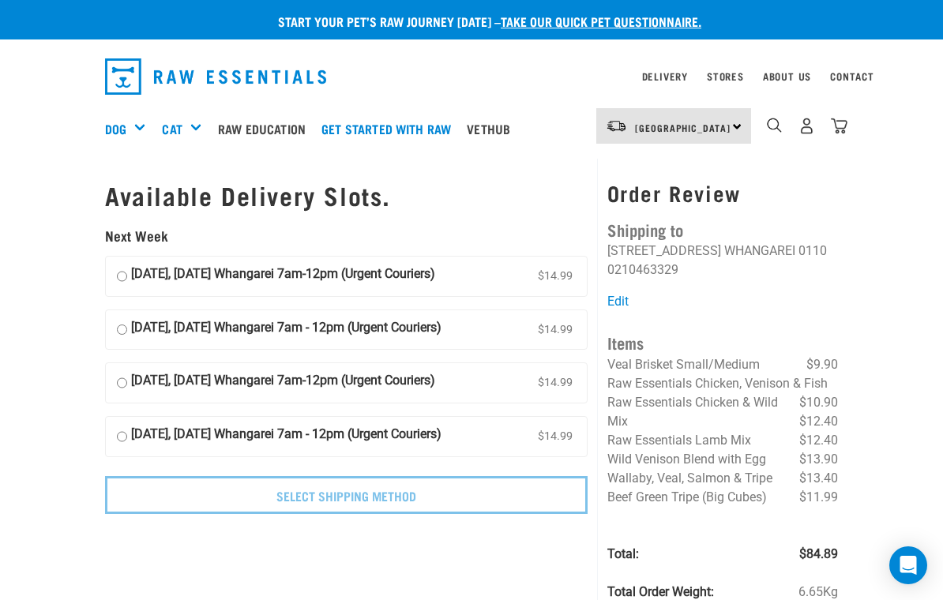
click at [122, 446] on input "[DATE], [DATE] Whangarei 7am - 12pm (Urgent Couriers) $14.99" at bounding box center [122, 437] width 10 height 24
radio input "true"
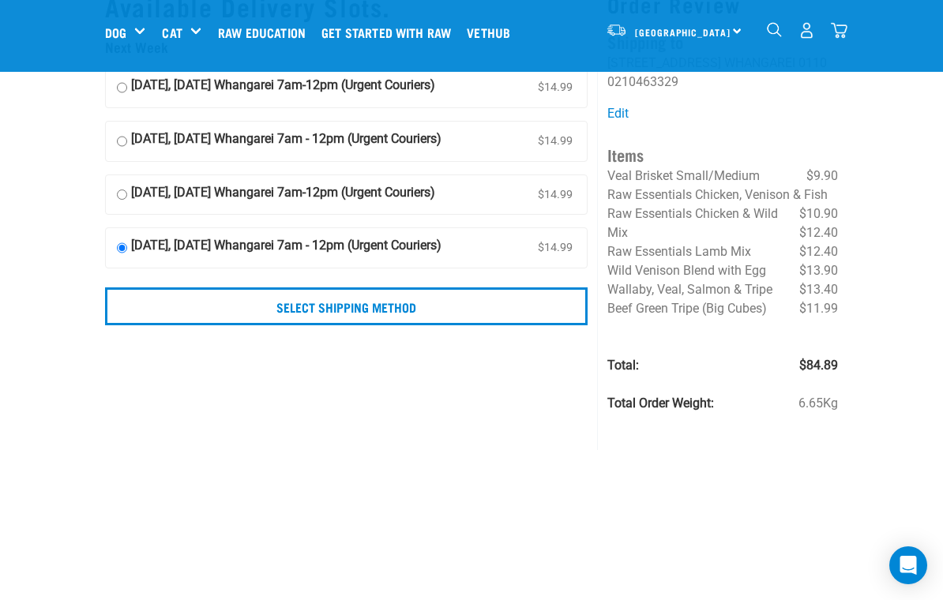
scroll to position [74, 0]
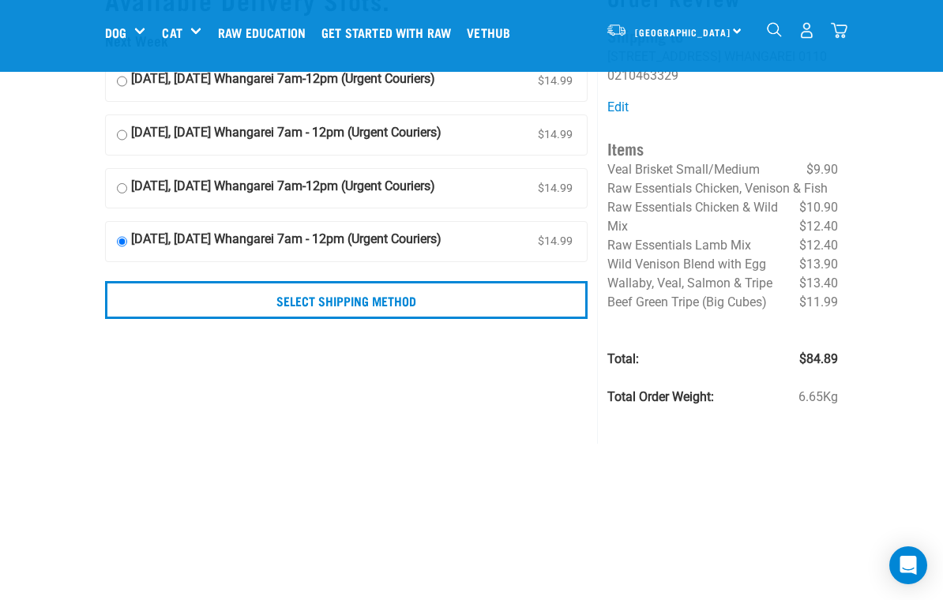
click at [476, 313] on input "Select Shipping Method" at bounding box center [346, 300] width 483 height 38
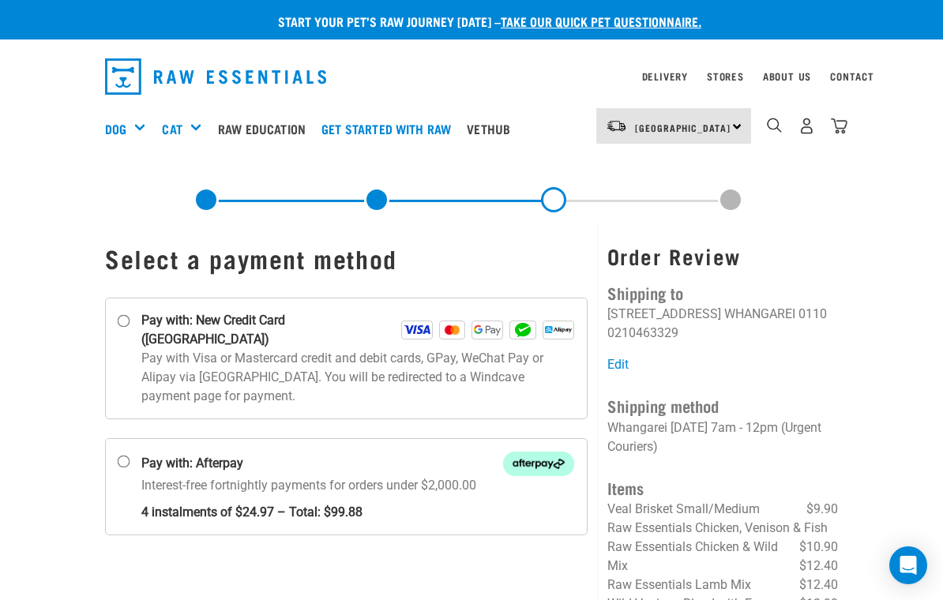
click at [122, 323] on input "Pay with: New Credit Card ([GEOGRAPHIC_DATA])" at bounding box center [124, 321] width 13 height 13
radio input "true"
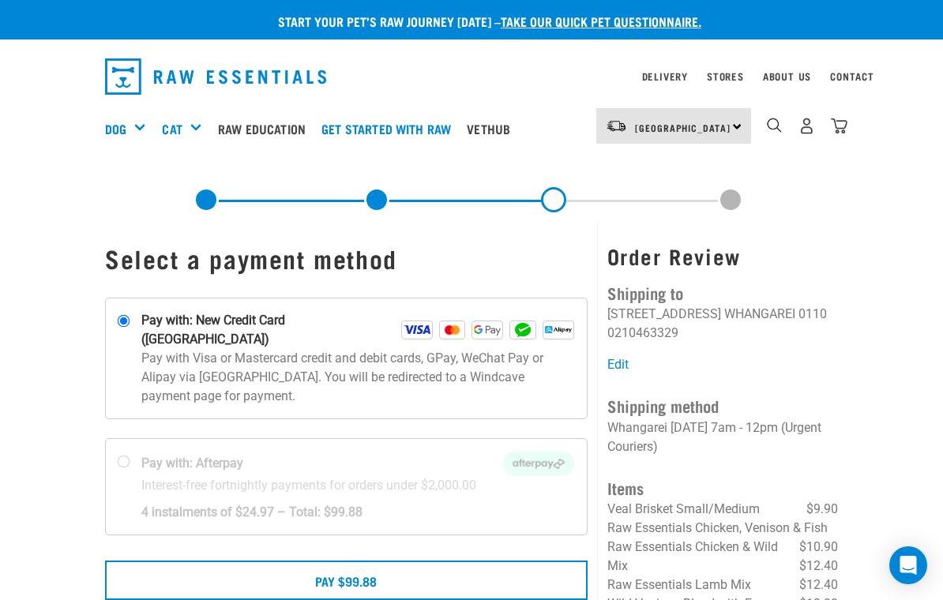
click at [185, 561] on button "Pay $99.88" at bounding box center [346, 580] width 483 height 39
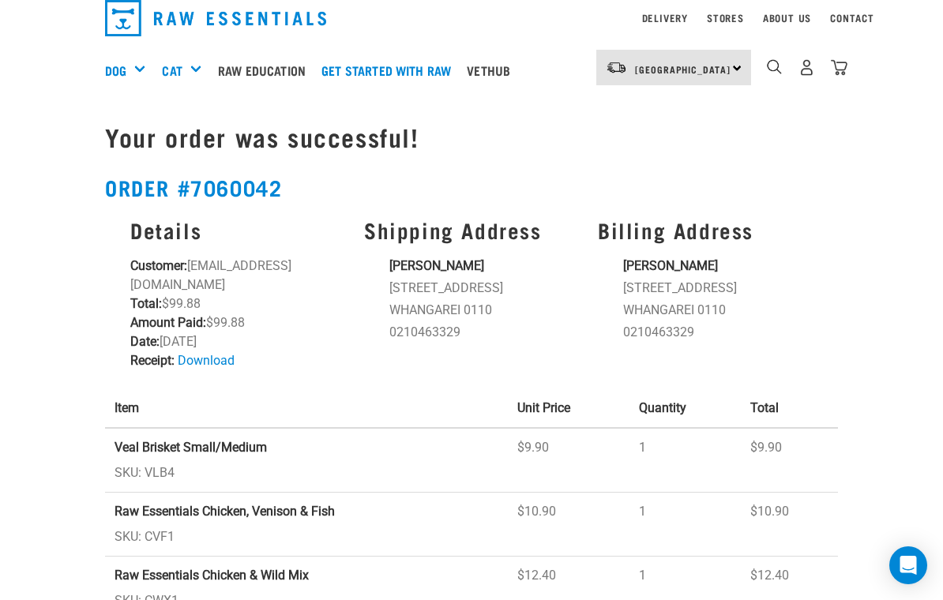
click at [845, 61] on img "dropdown navigation" at bounding box center [839, 67] width 17 height 17
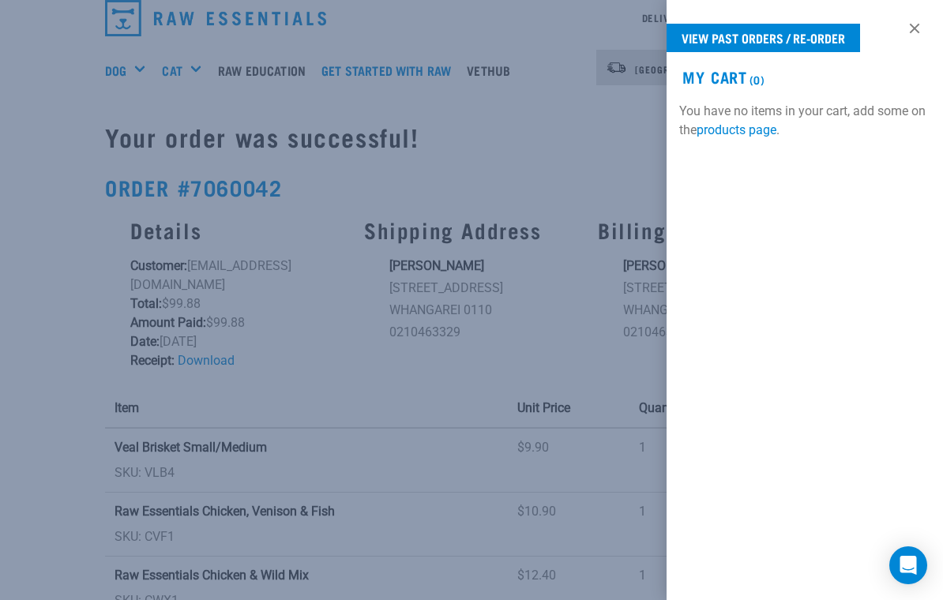
click at [916, 32] on link at bounding box center [914, 28] width 25 height 25
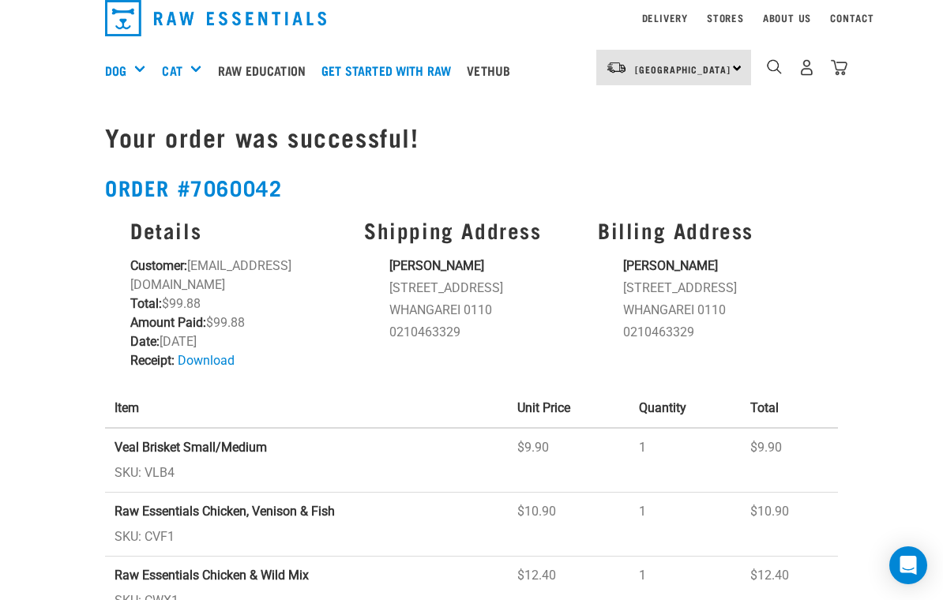
click at [812, 61] on img "dropdown navigation" at bounding box center [807, 67] width 17 height 17
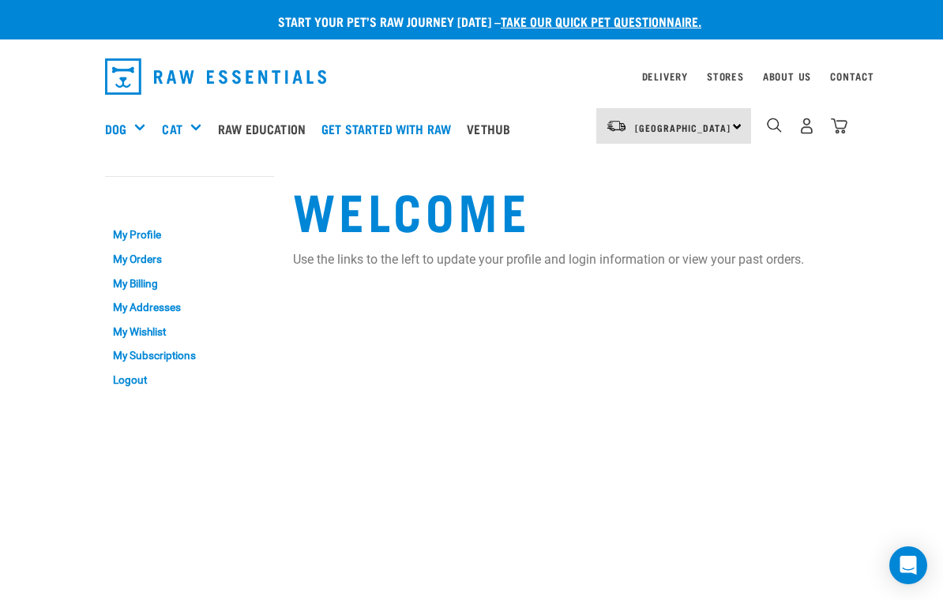
click at [800, 125] on img "dropdown navigation" at bounding box center [807, 126] width 17 height 17
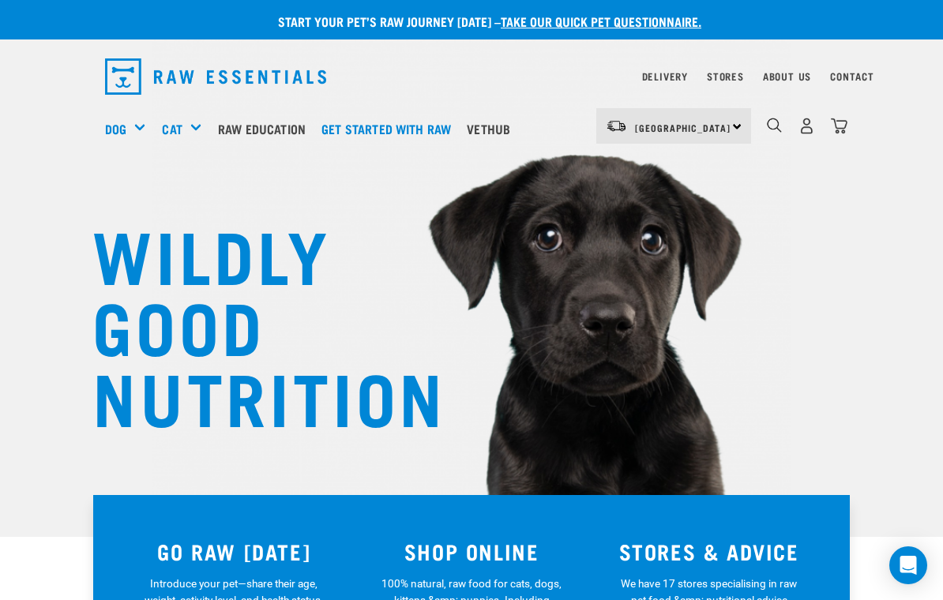
click at [805, 129] on img "dropdown navigation" at bounding box center [807, 126] width 17 height 17
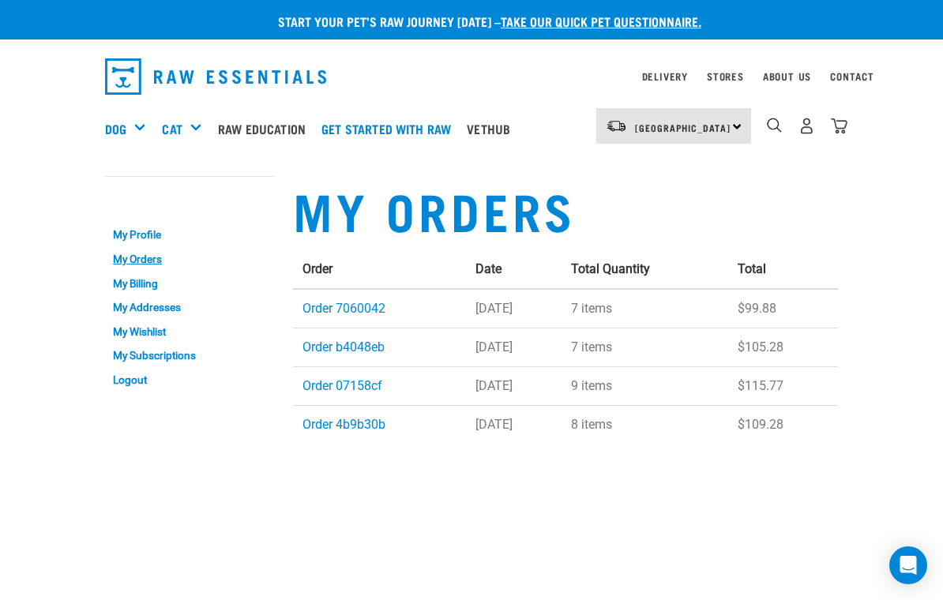
click at [329, 309] on link "Order 7060042" at bounding box center [344, 308] width 83 height 15
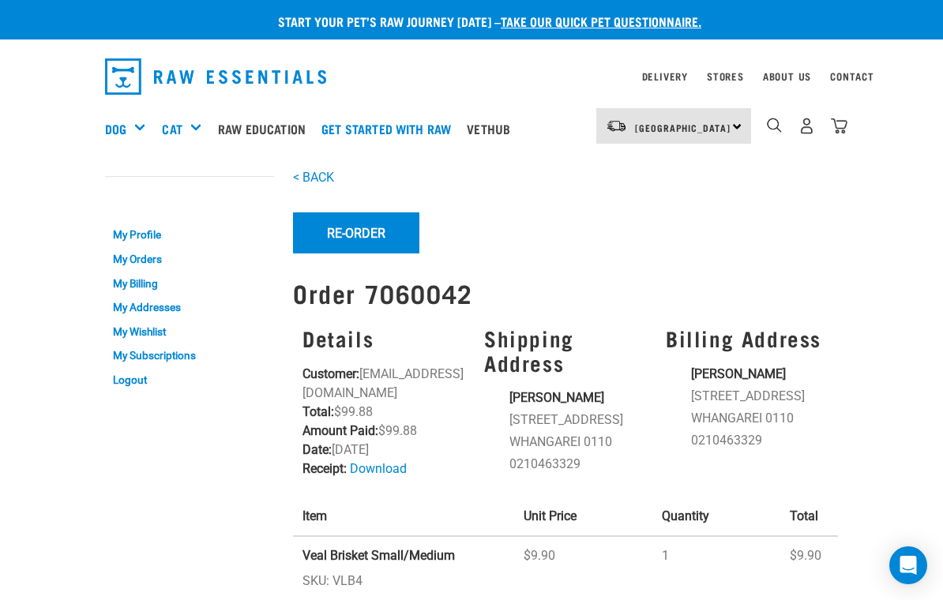
click at [127, 374] on link "Logout" at bounding box center [189, 380] width 169 height 24
